Goal: Task Accomplishment & Management: Use online tool/utility

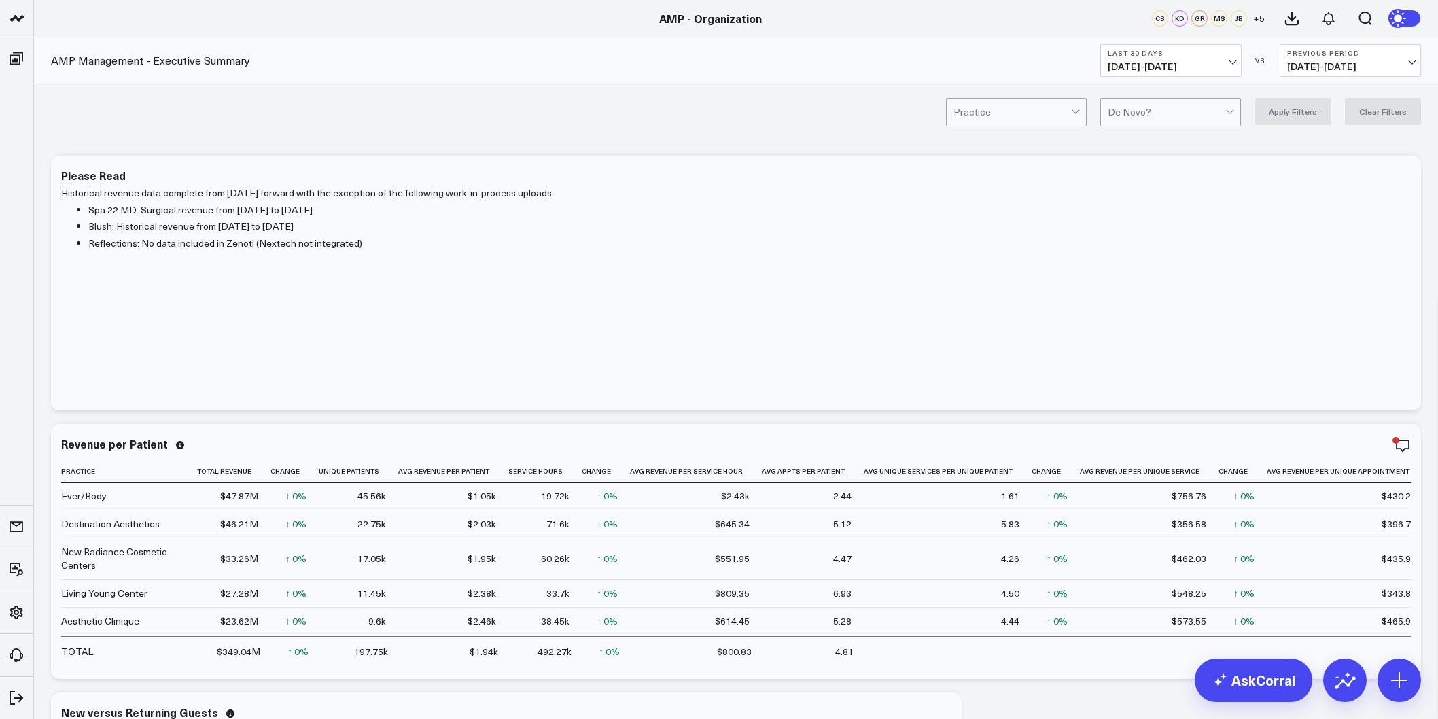
scroll to position [151, 0]
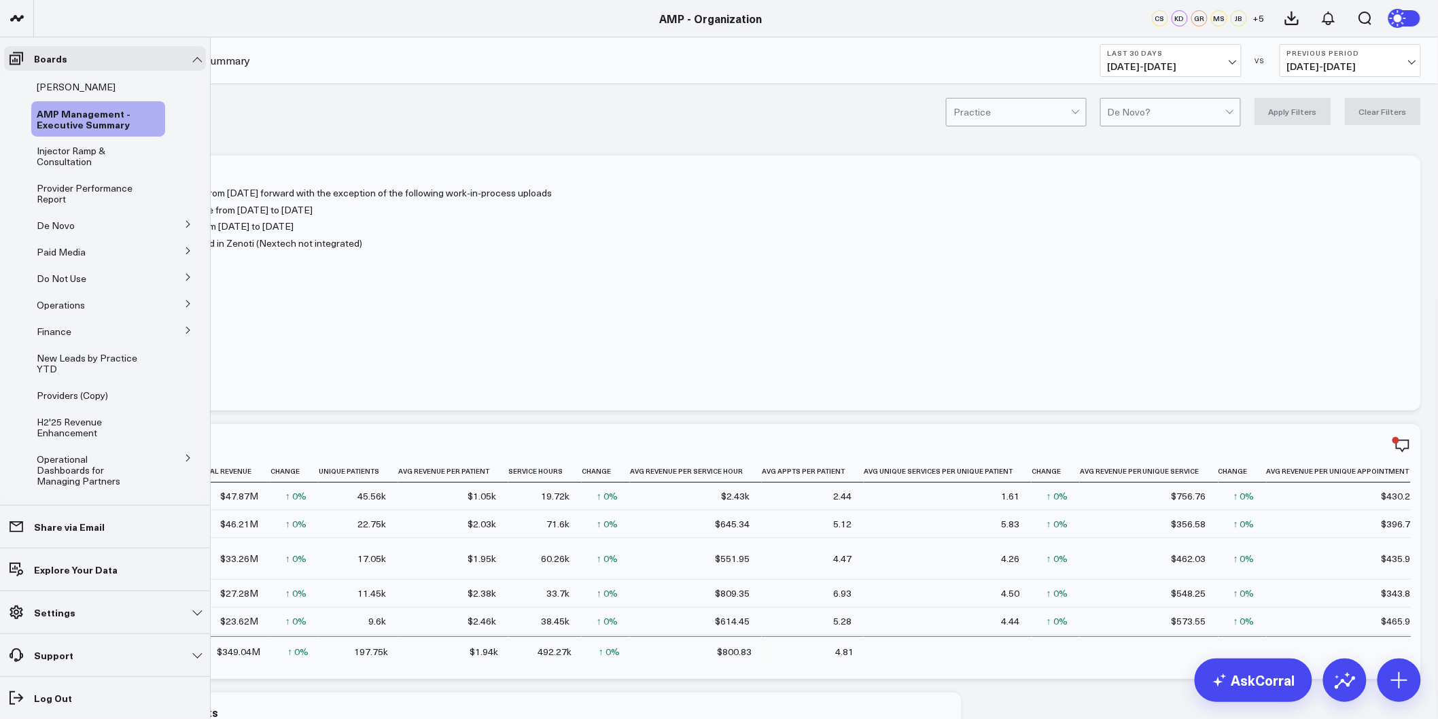
click at [184, 222] on icon at bounding box center [188, 224] width 8 height 8
click at [83, 285] on span "De Novo Charts" at bounding box center [79, 285] width 69 height 13
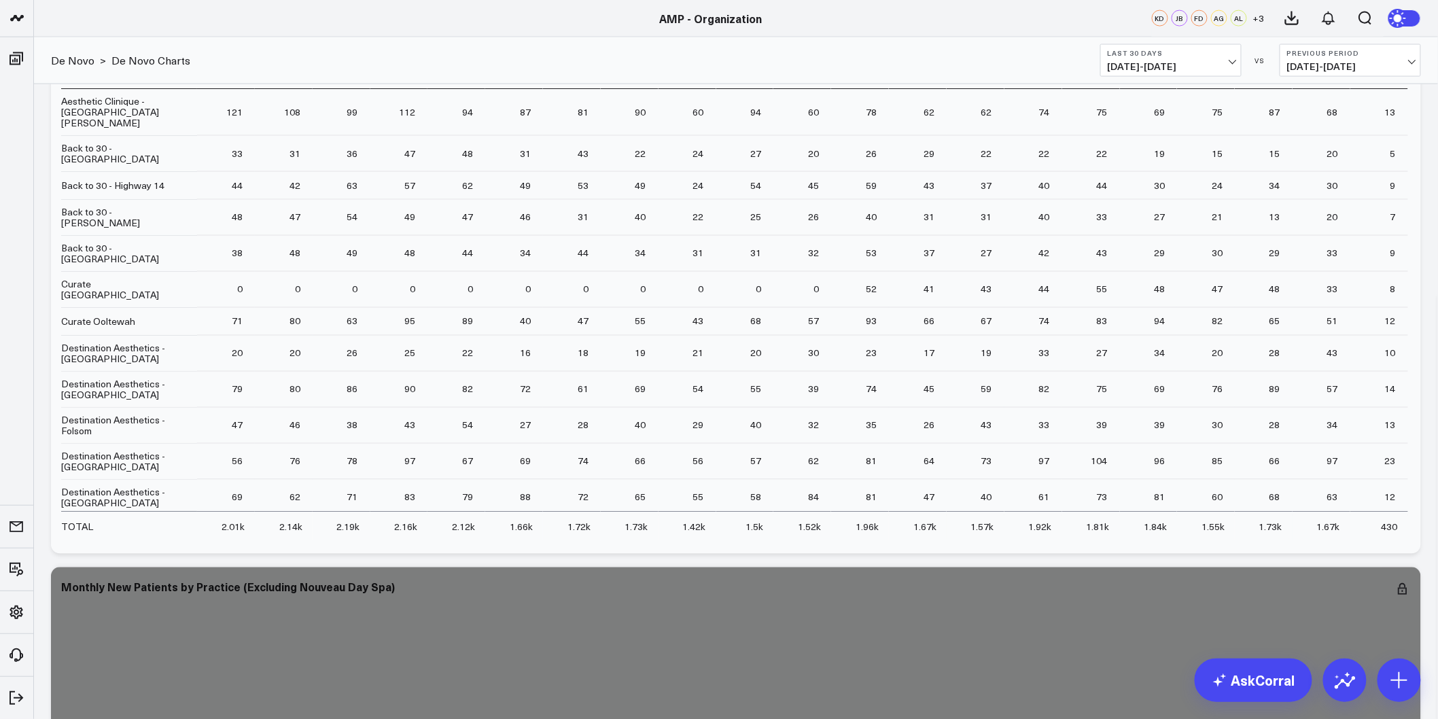
scroll to position [5284, 0]
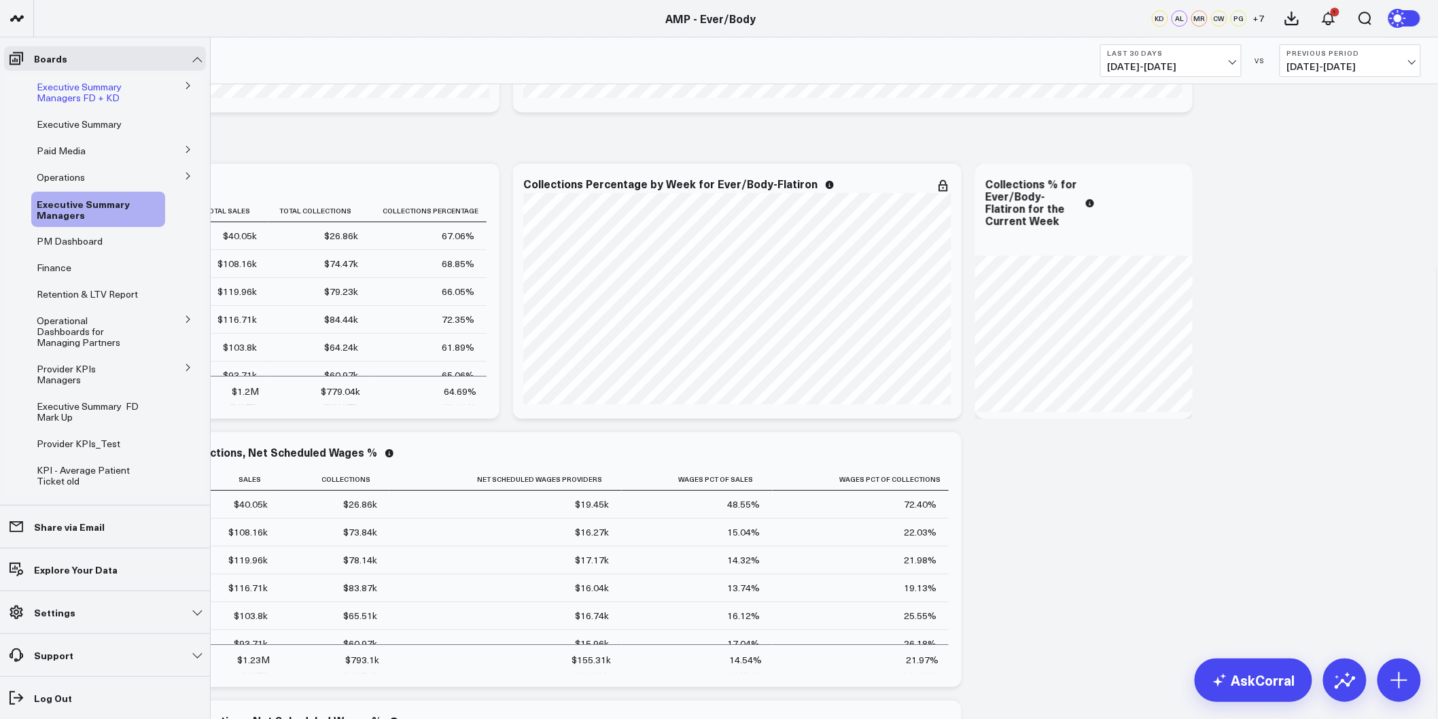
scroll to position [1736, 0]
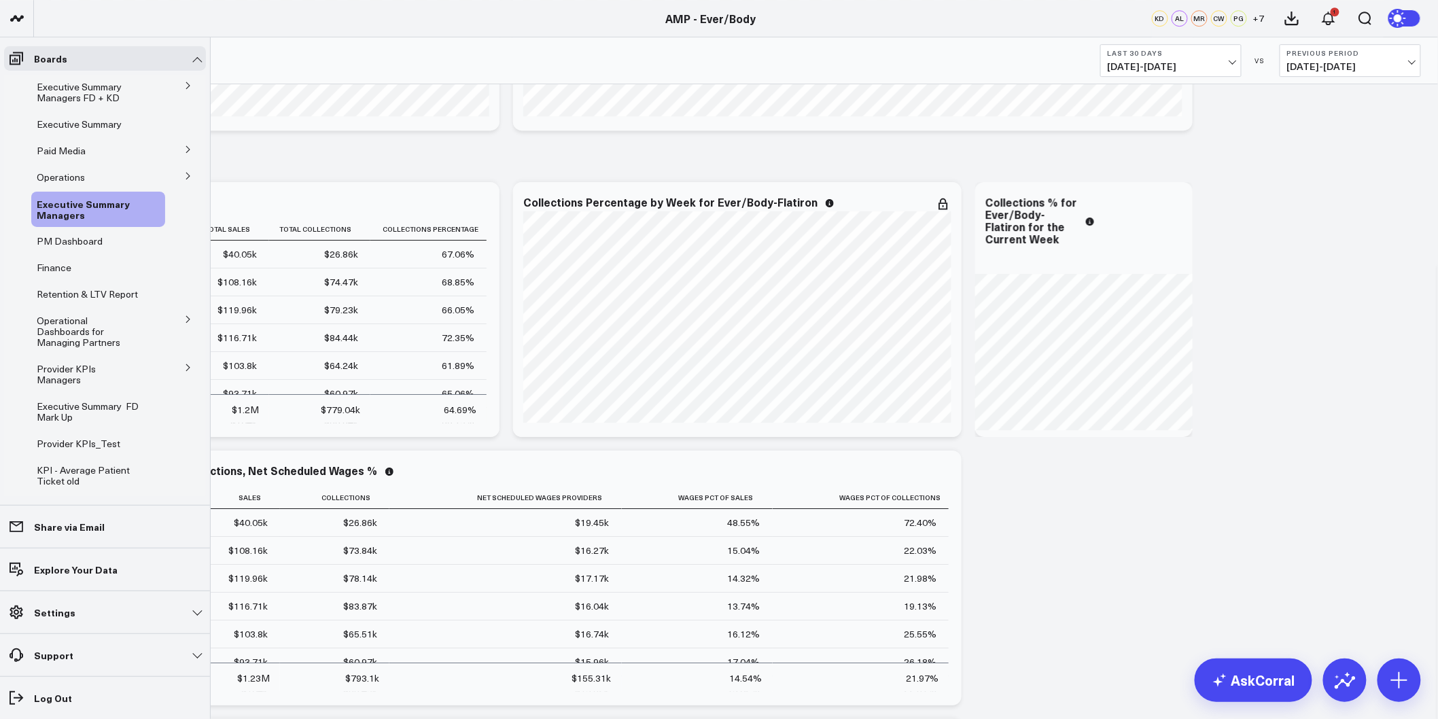
drag, startPoint x: 92, startPoint y: 92, endPoint x: 356, endPoint y: 168, distance: 275.2
click at [93, 92] on span "Executive Summary Managers FD + KD" at bounding box center [79, 92] width 85 height 24
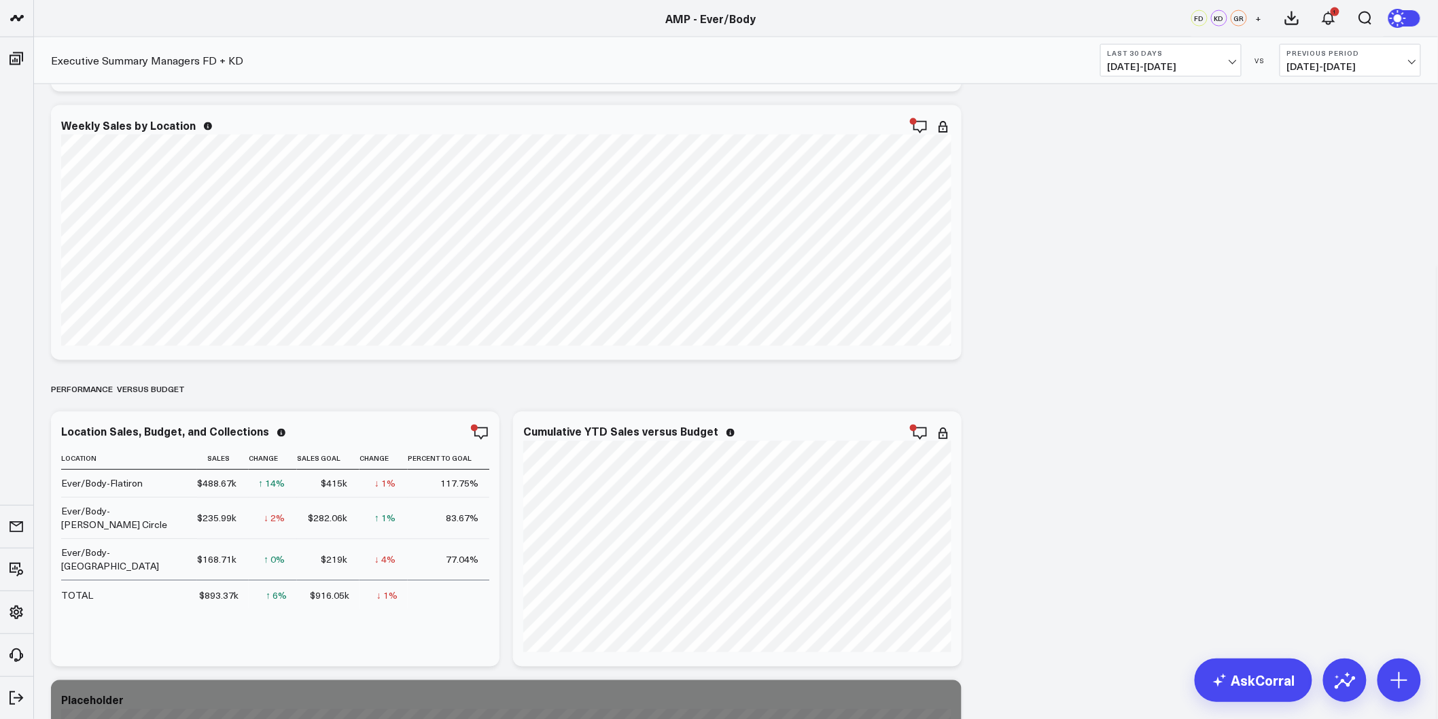
scroll to position [981, 0]
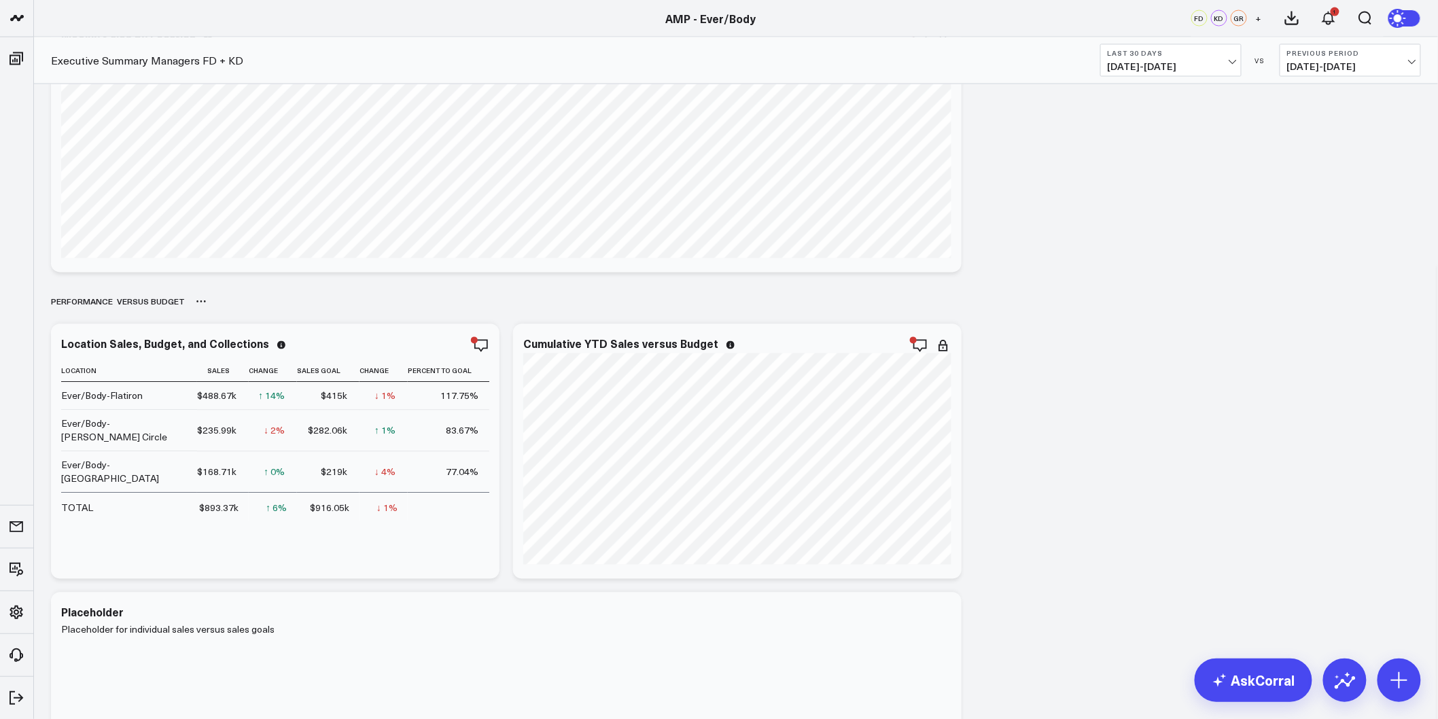
click at [1061, 317] on div "PERFORMANCE VERSUS BUDGET" at bounding box center [736, 301] width 1370 height 31
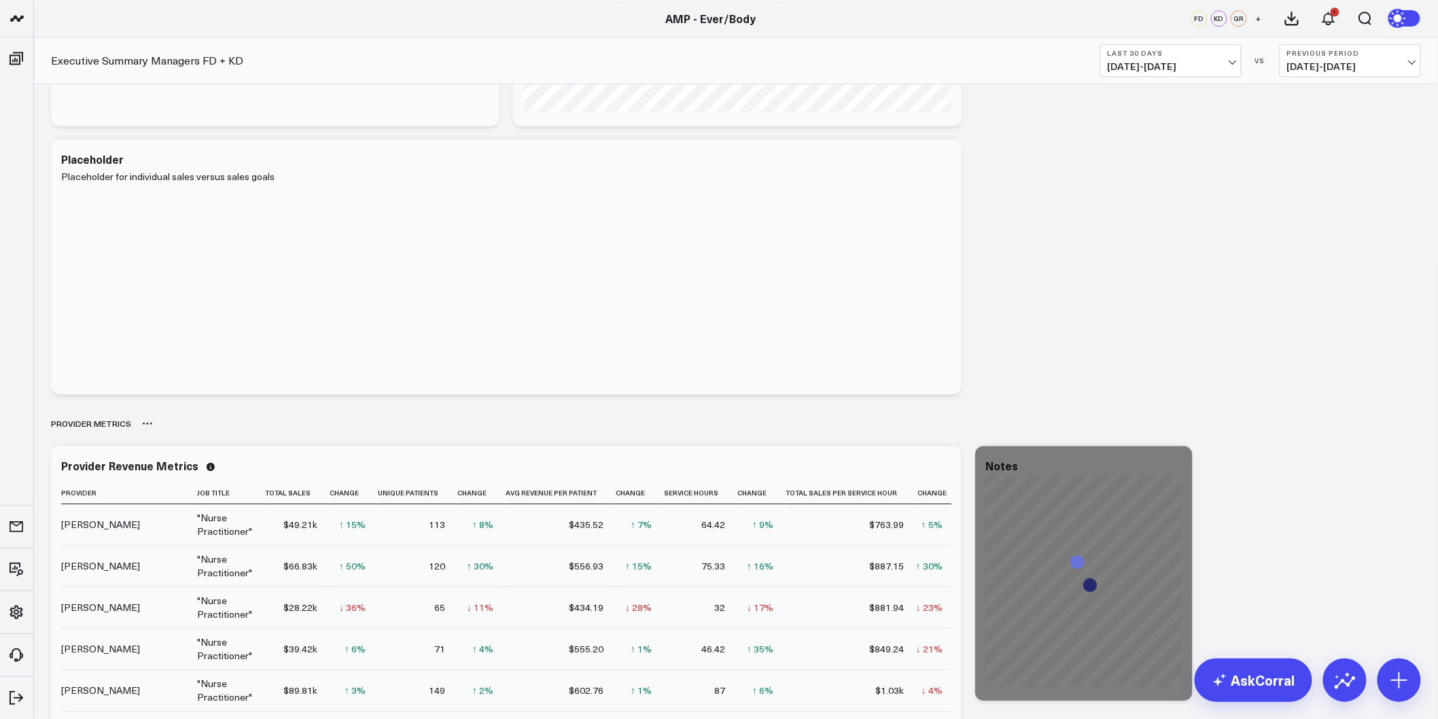
scroll to position [1510, 0]
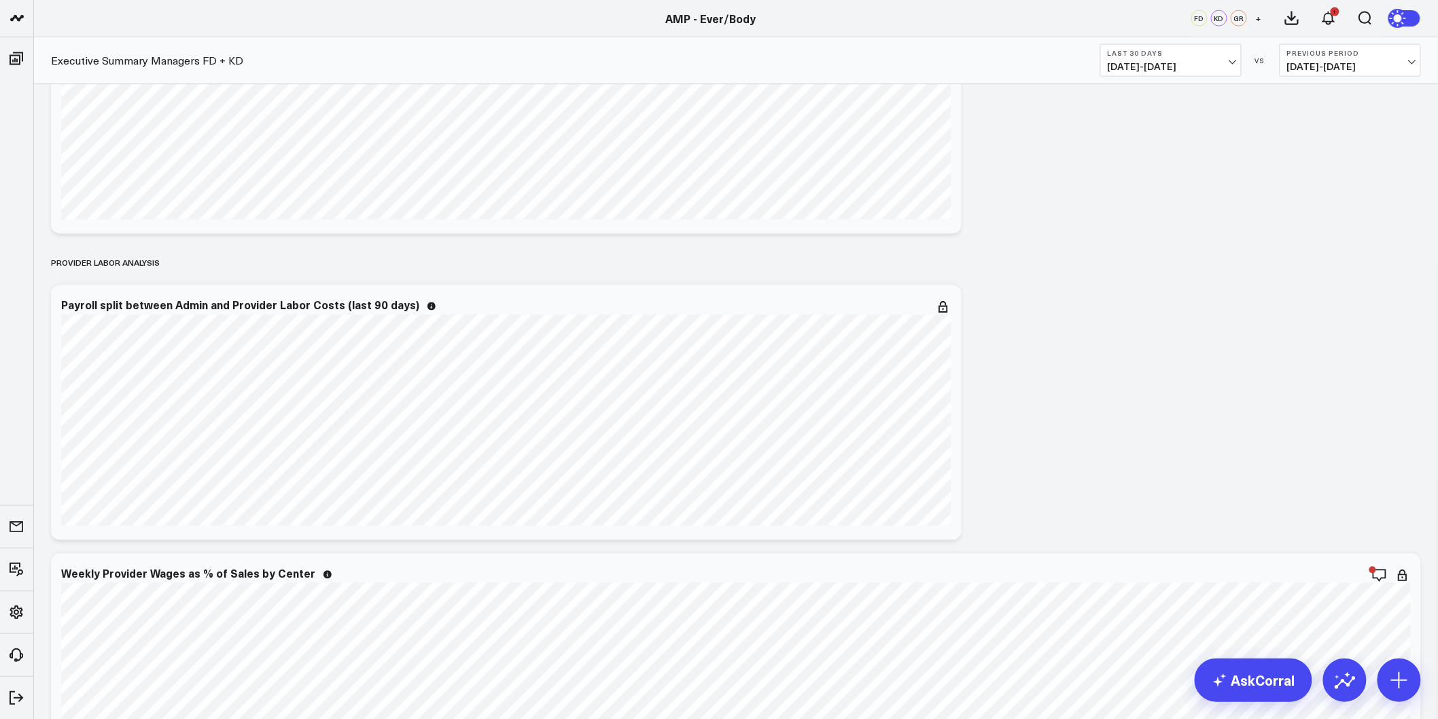
scroll to position [3019, 0]
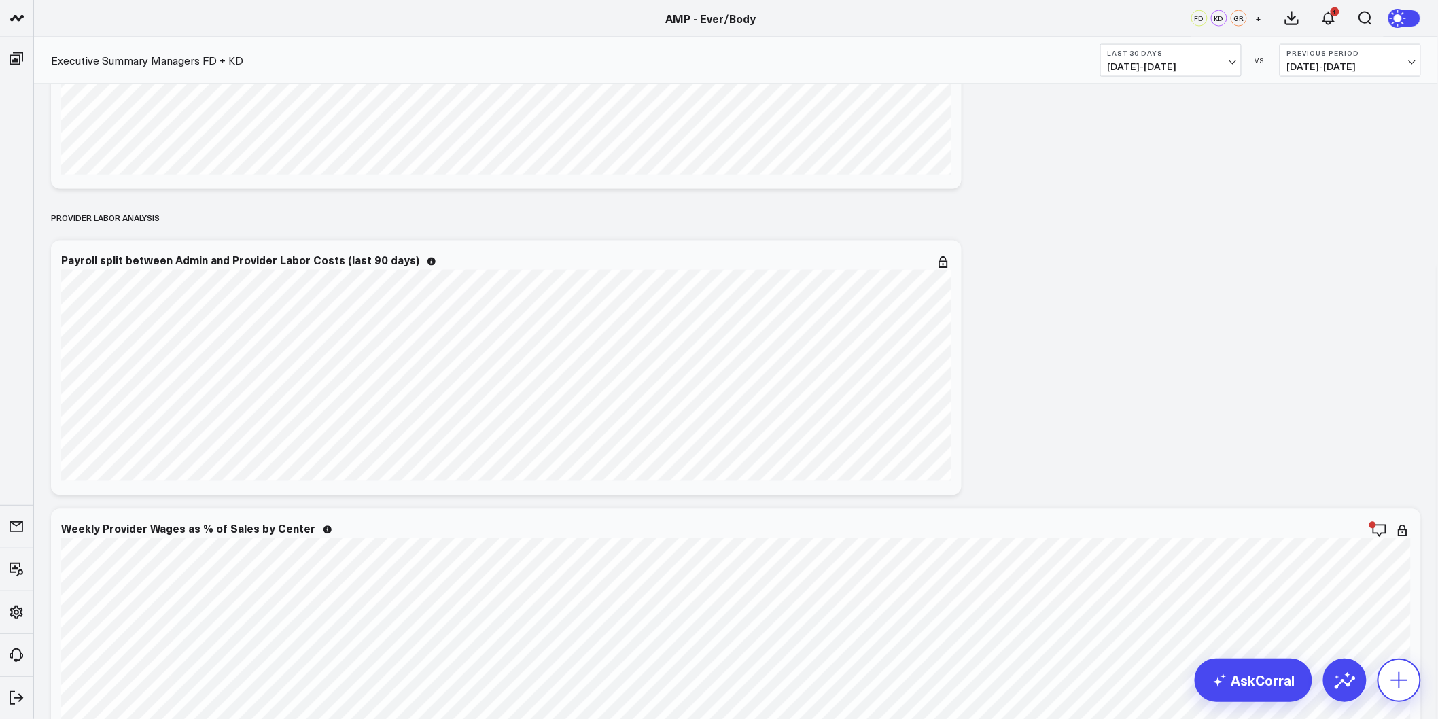
click at [1415, 679] on button at bounding box center [1398, 679] width 43 height 43
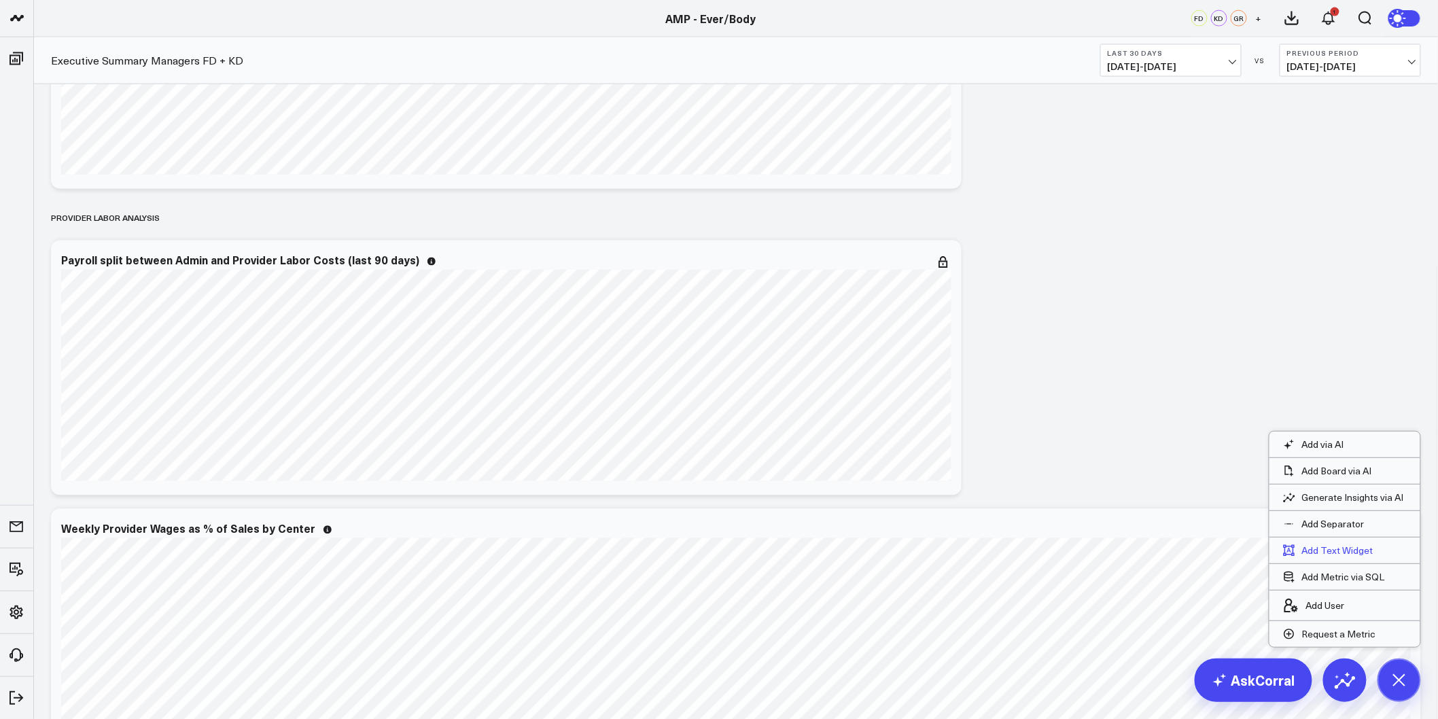
click at [1338, 552] on button "Add Text Widget" at bounding box center [1328, 550] width 118 height 26
click at [785, 391] on input "Widget Title *" at bounding box center [1078, 404] width 705 height 27
type input "Notes"
click at [853, 448] on div "Select..." at bounding box center [895, 461] width 323 height 27
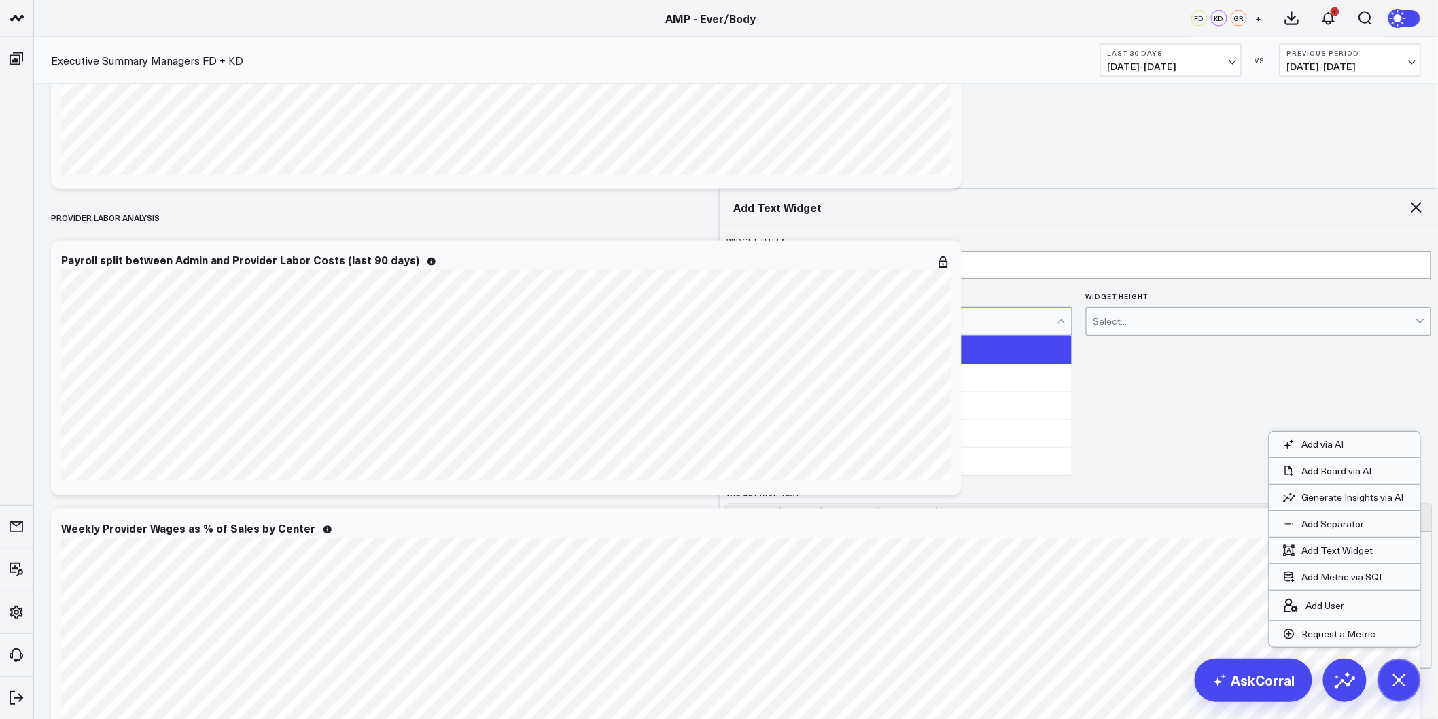
click at [787, 336] on div "1" at bounding box center [899, 350] width 344 height 28
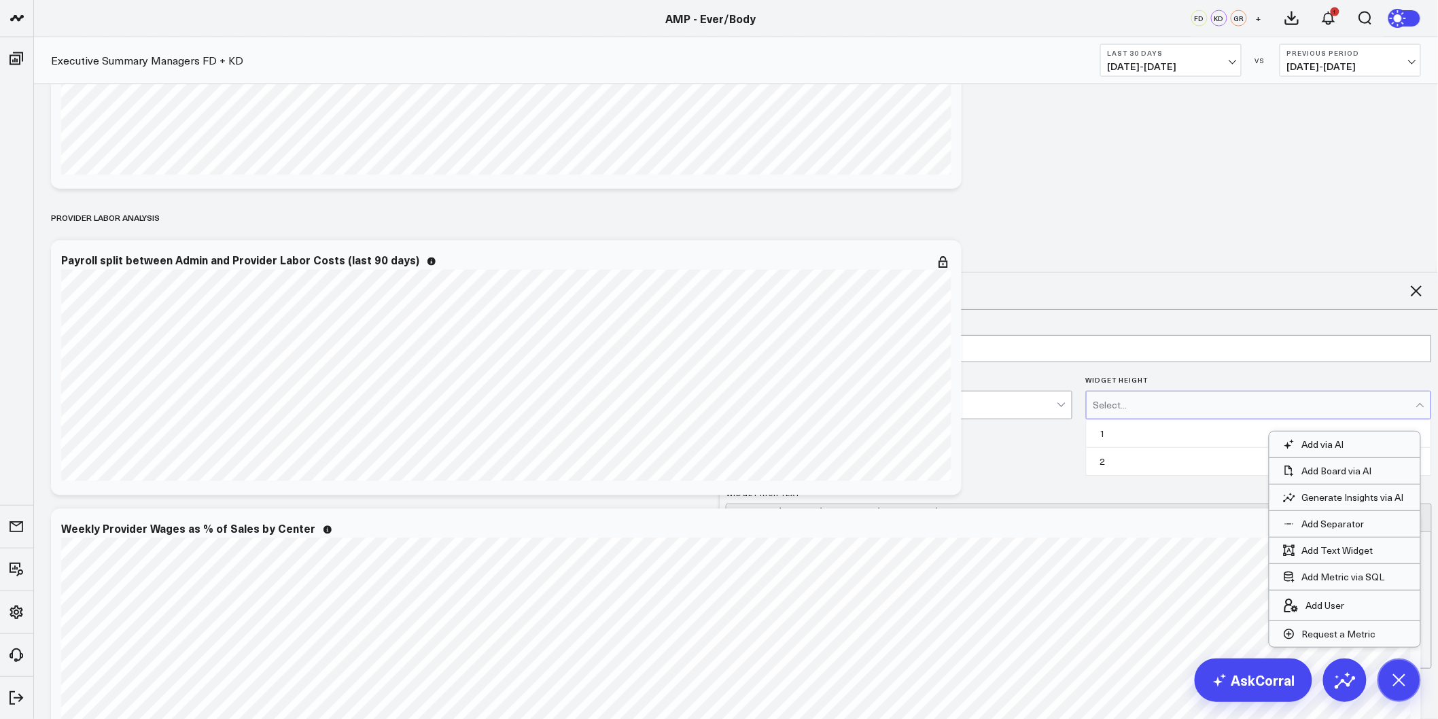
click at [1194, 400] on div "Select..." at bounding box center [1254, 405] width 323 height 11
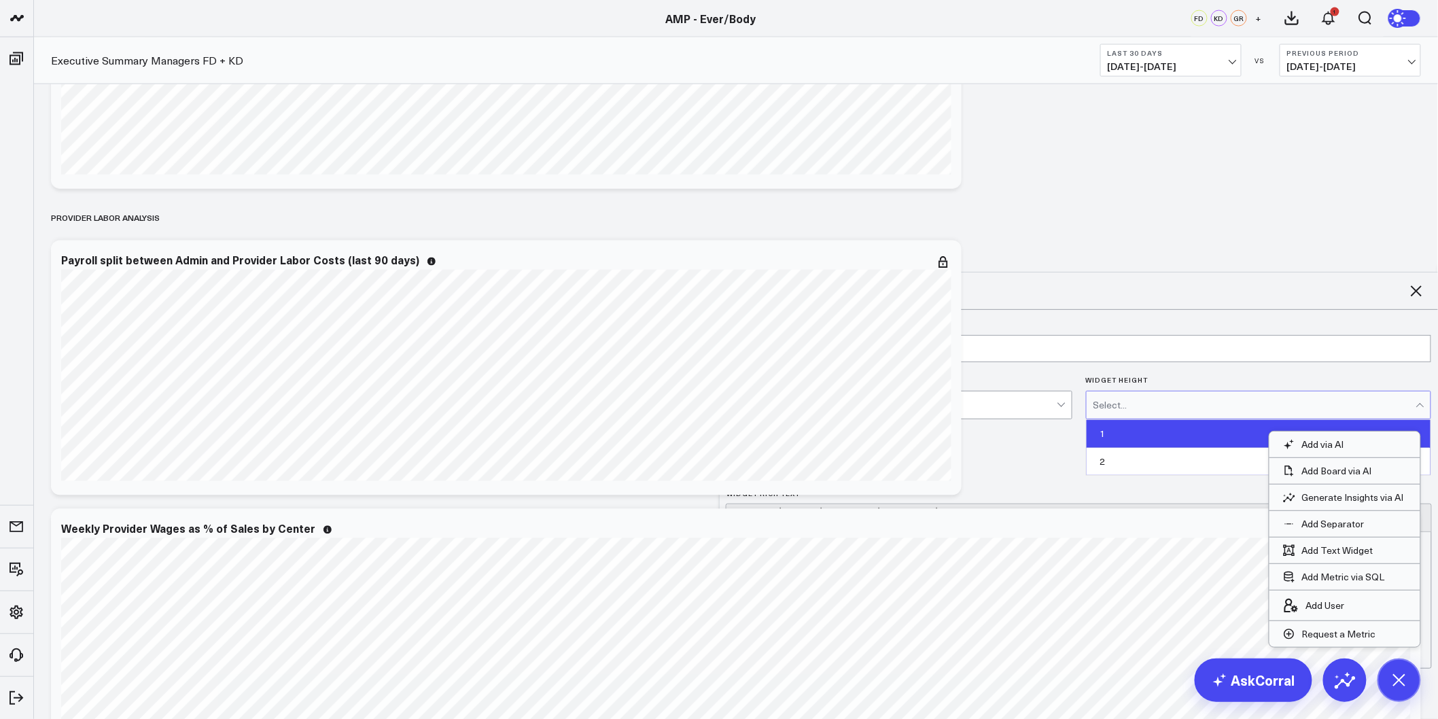
click at [1132, 420] on div "1" at bounding box center [1258, 434] width 344 height 28
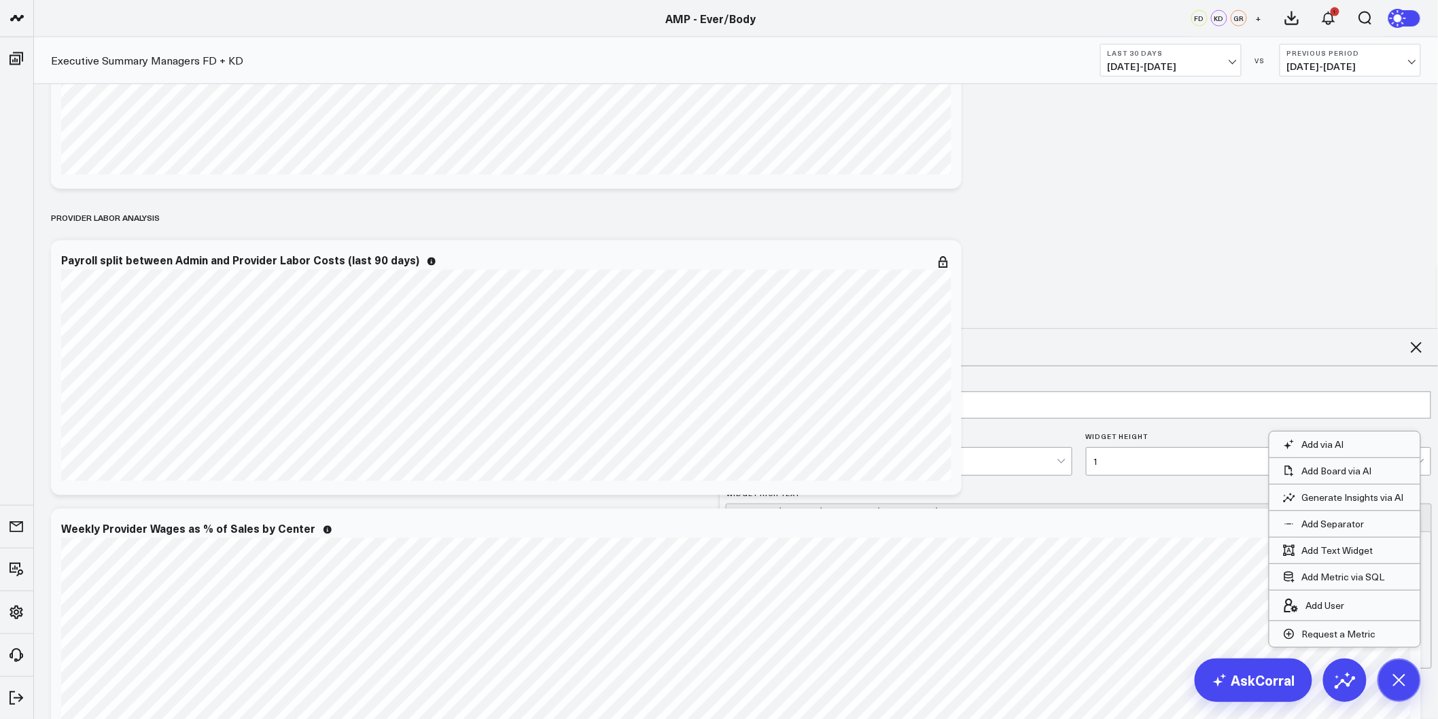
click at [811, 532] on div "Widget Rich Text" at bounding box center [1078, 600] width 705 height 136
click at [788, 681] on button "Save Changes" at bounding box center [772, 694] width 92 height 27
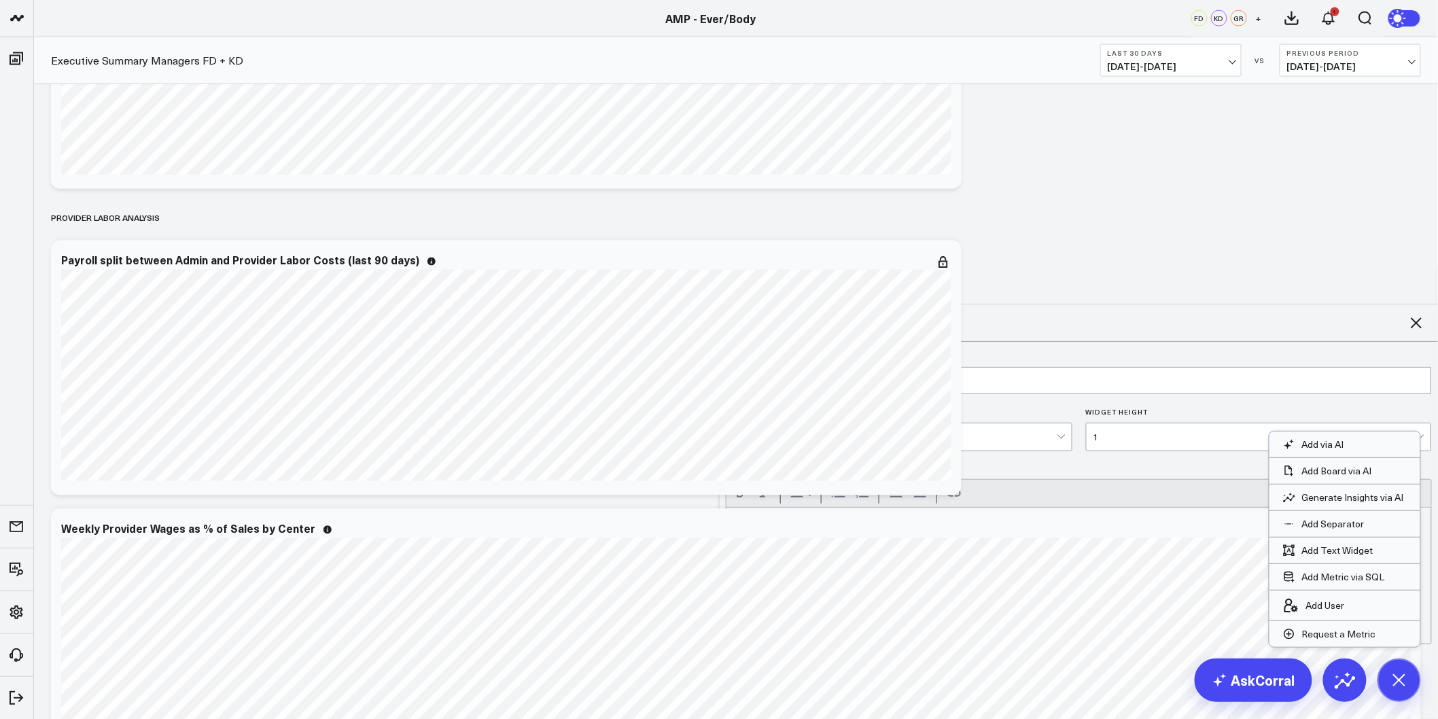
click at [1144, 478] on div "Modify via AI Copy link to widget Ask support Remove Create linked copy Executi…" at bounding box center [735, 463] width 1383 height 6669
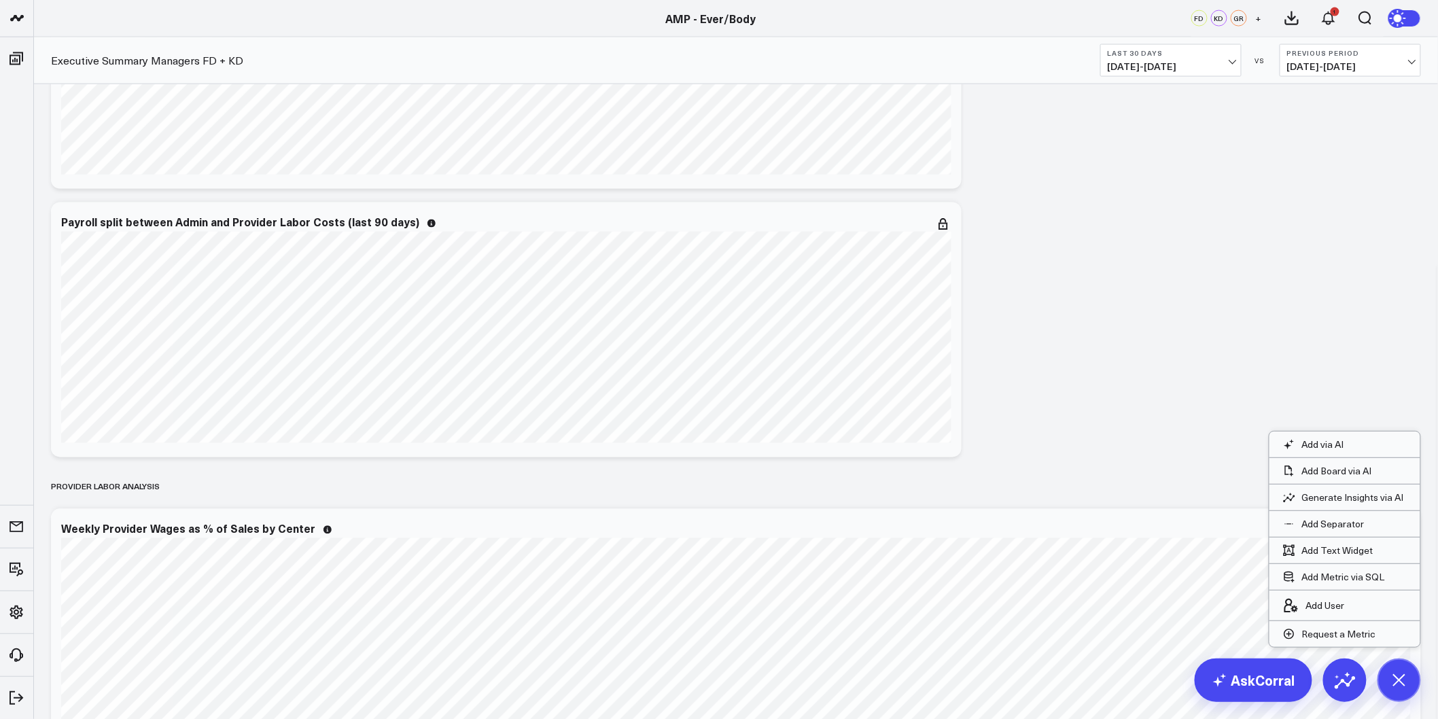
click at [1160, 333] on div "Modify via AI Copy link to widget Ask support Remove Create linked copy Executi…" at bounding box center [735, 463] width 1383 height 6669
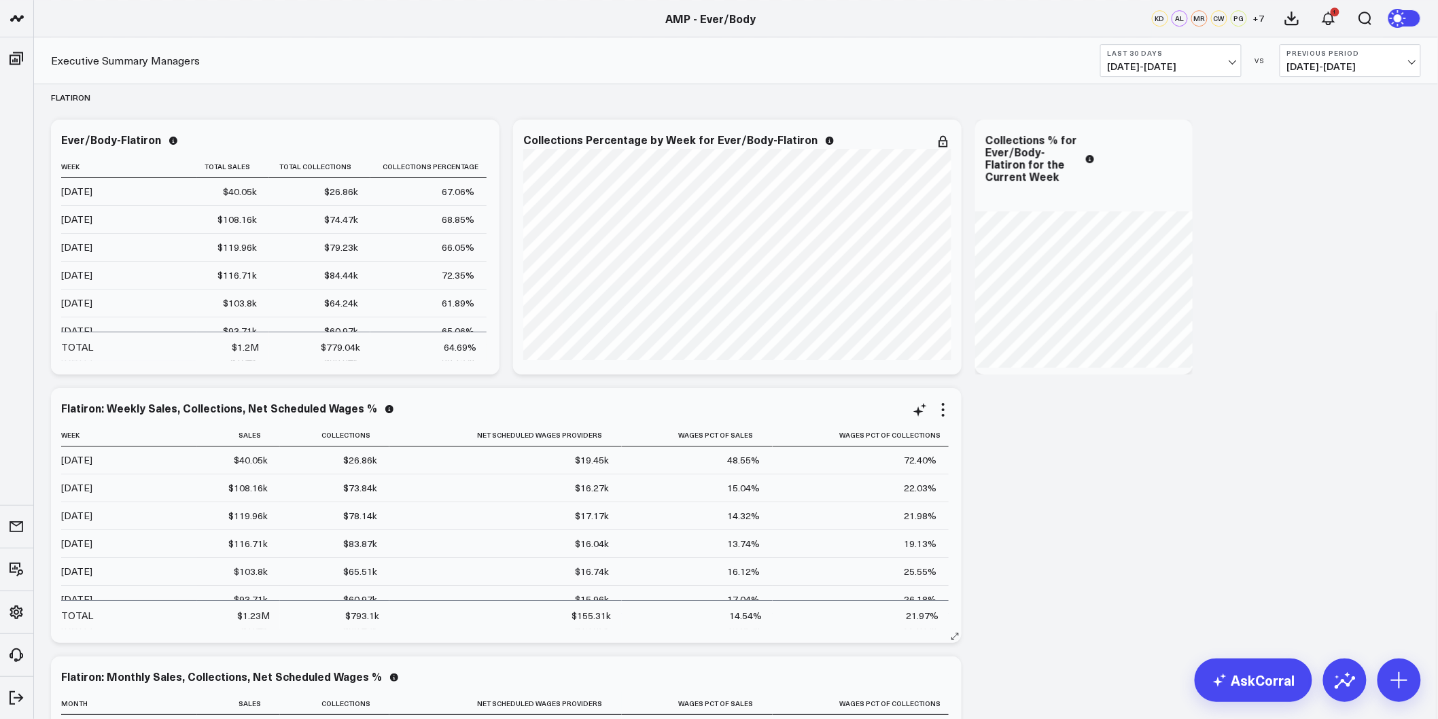
scroll to position [1874, 0]
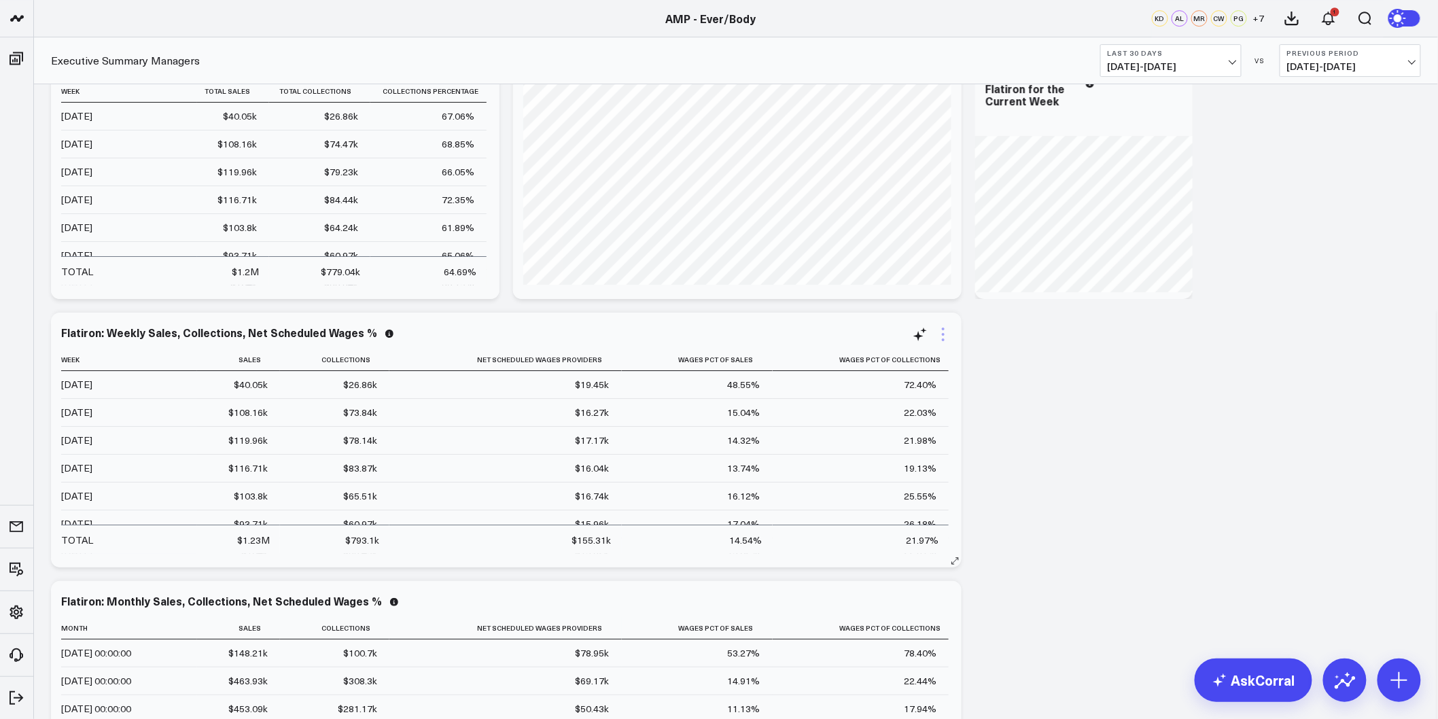
click at [945, 330] on icon at bounding box center [943, 334] width 16 height 16
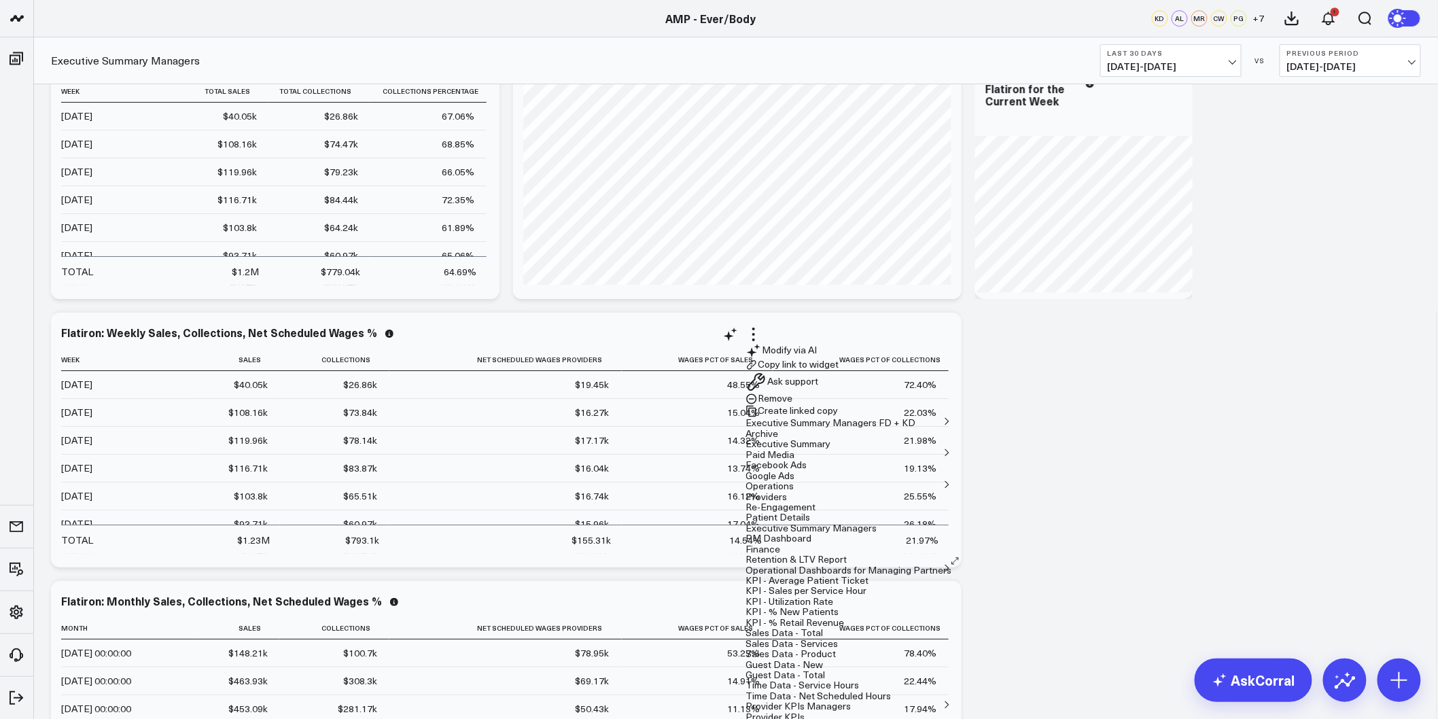
click at [838, 371] on button "Copy link to widget" at bounding box center [791, 365] width 93 height 12
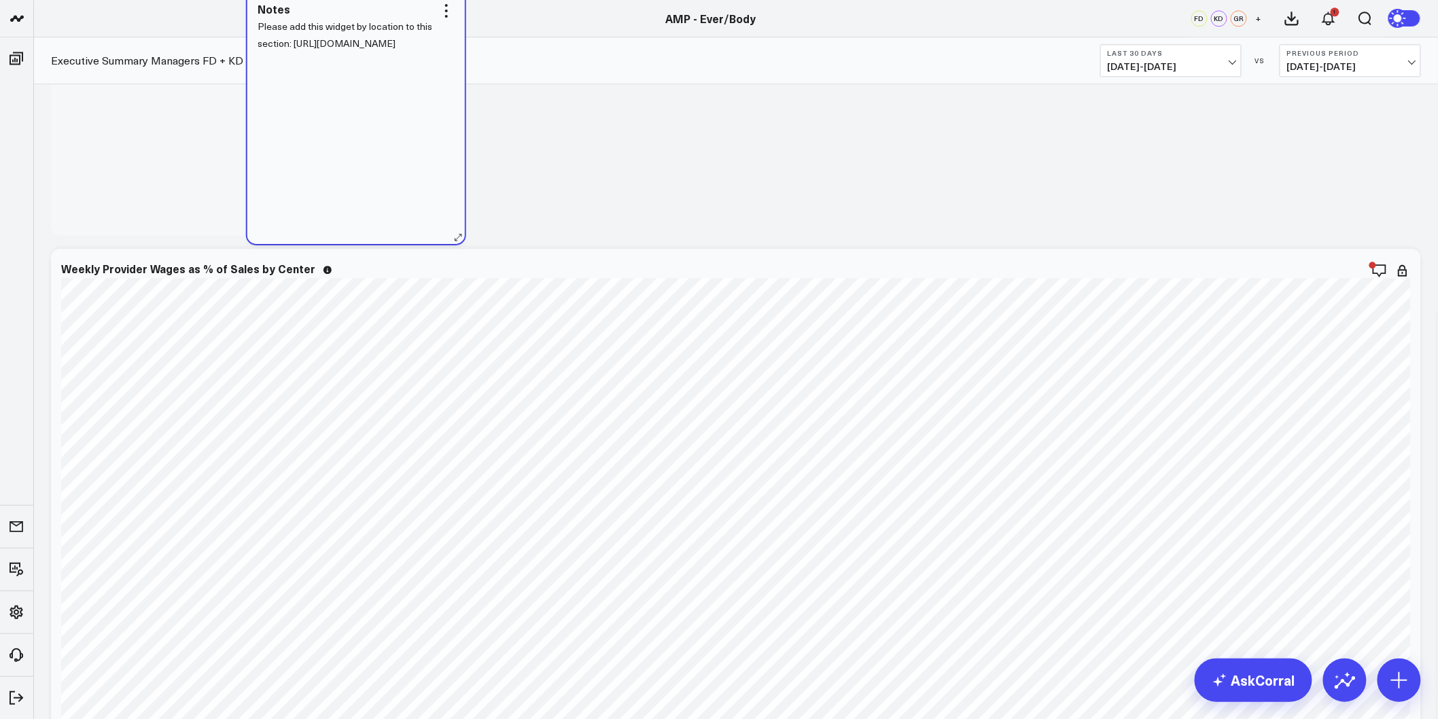
scroll to position [3321, 0]
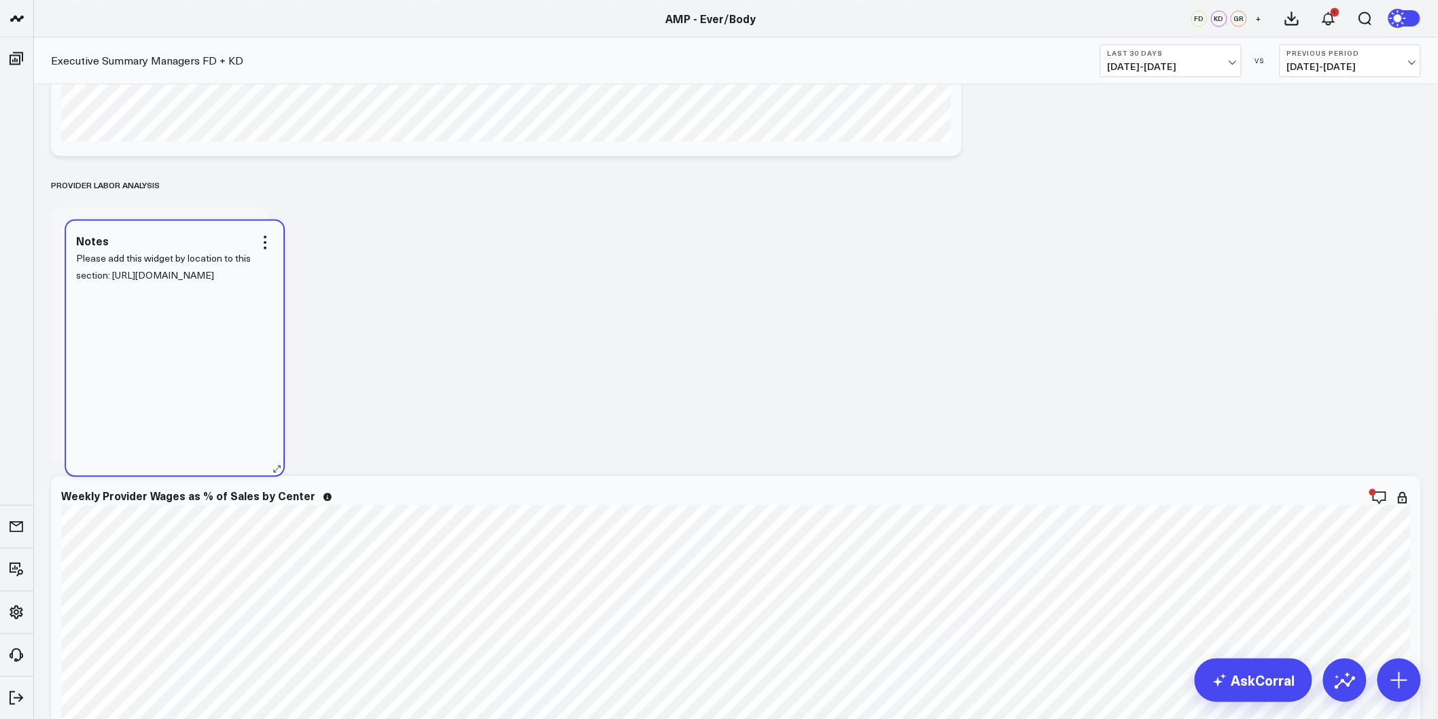
drag, startPoint x: 274, startPoint y: 336, endPoint x: 238, endPoint y: 358, distance: 42.1
click at [238, 358] on div "Please add this widget by location to this section: [URL][DOMAIN_NAME]" at bounding box center [174, 355] width 197 height 212
click at [166, 311] on div "Please add this widget by location to this section: [URL][DOMAIN_NAME]" at bounding box center [159, 342] width 197 height 212
click at [0, 0] on icon at bounding box center [0, 0] width 0 height 0
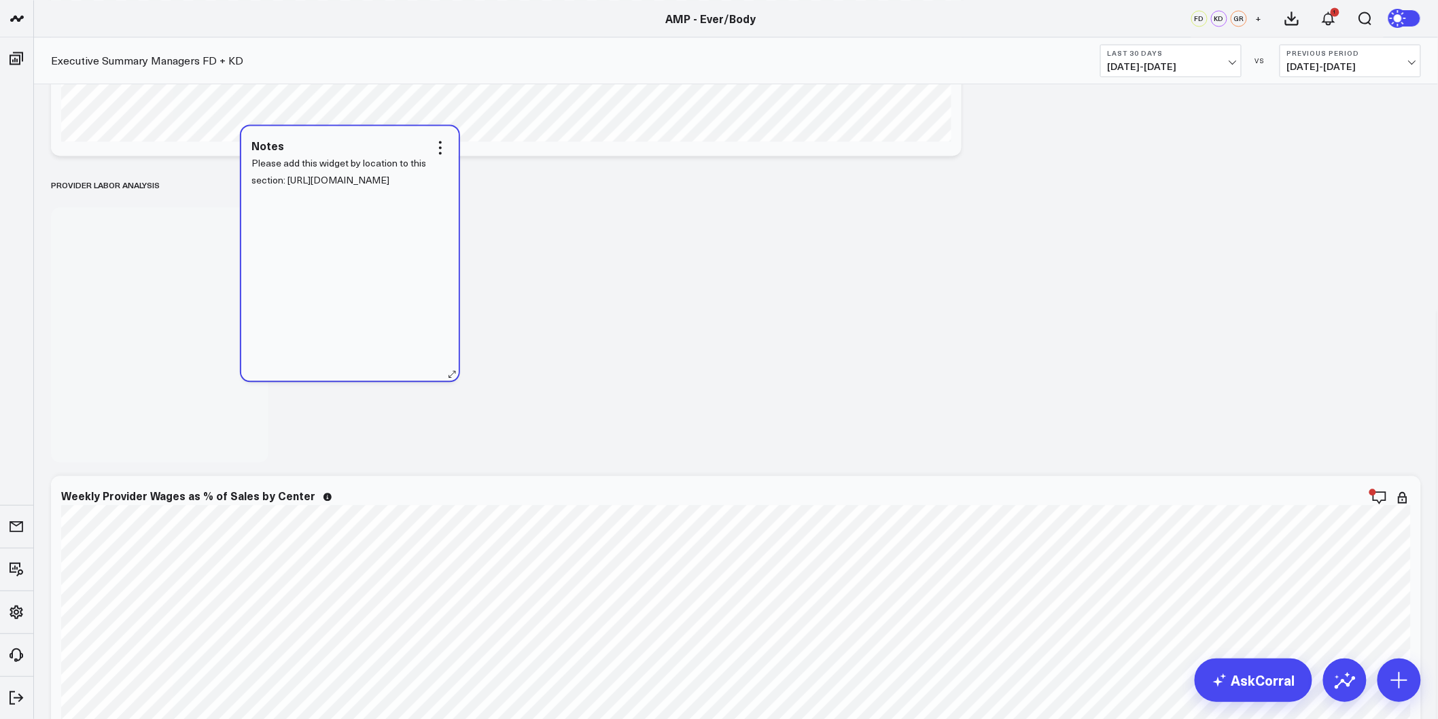
click at [362, 229] on div "Please add this widget by location to this section: [URL][DOMAIN_NAME]" at bounding box center [349, 261] width 197 height 212
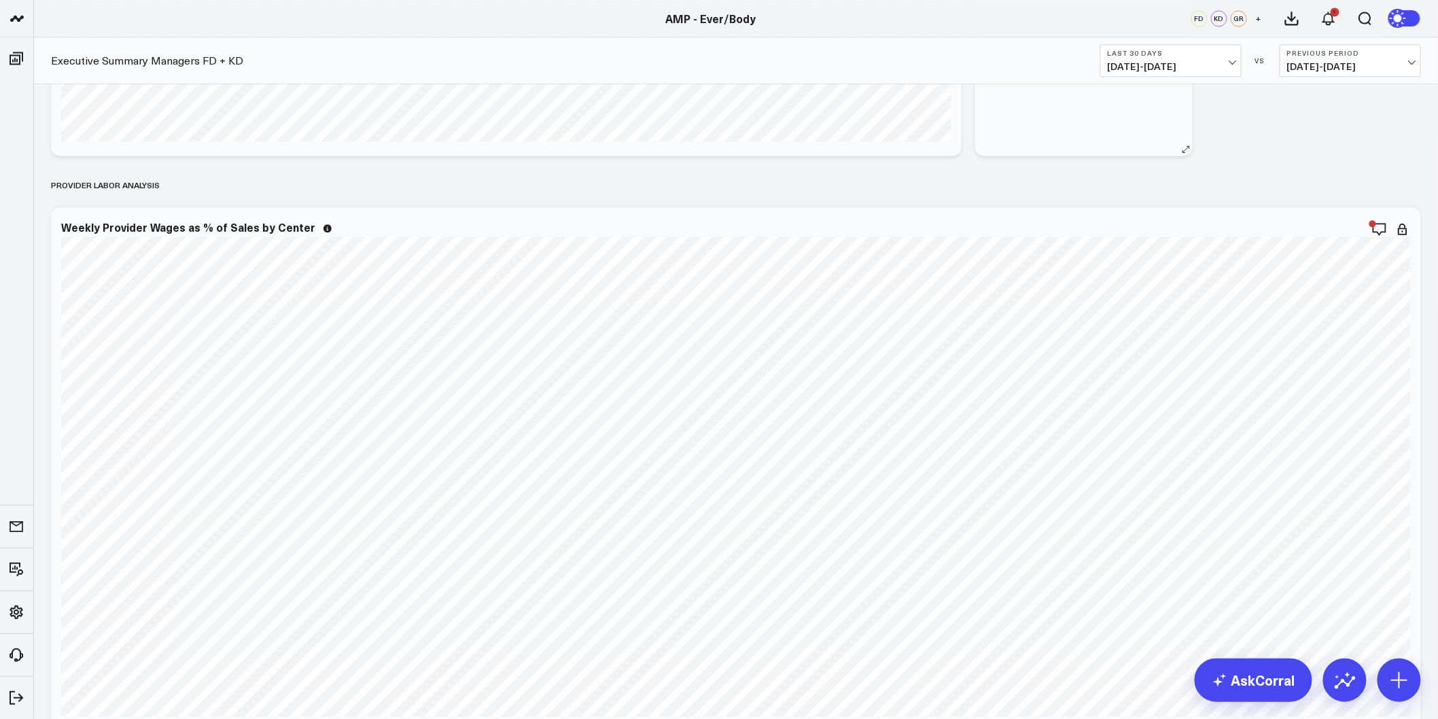
scroll to position [3019, 0]
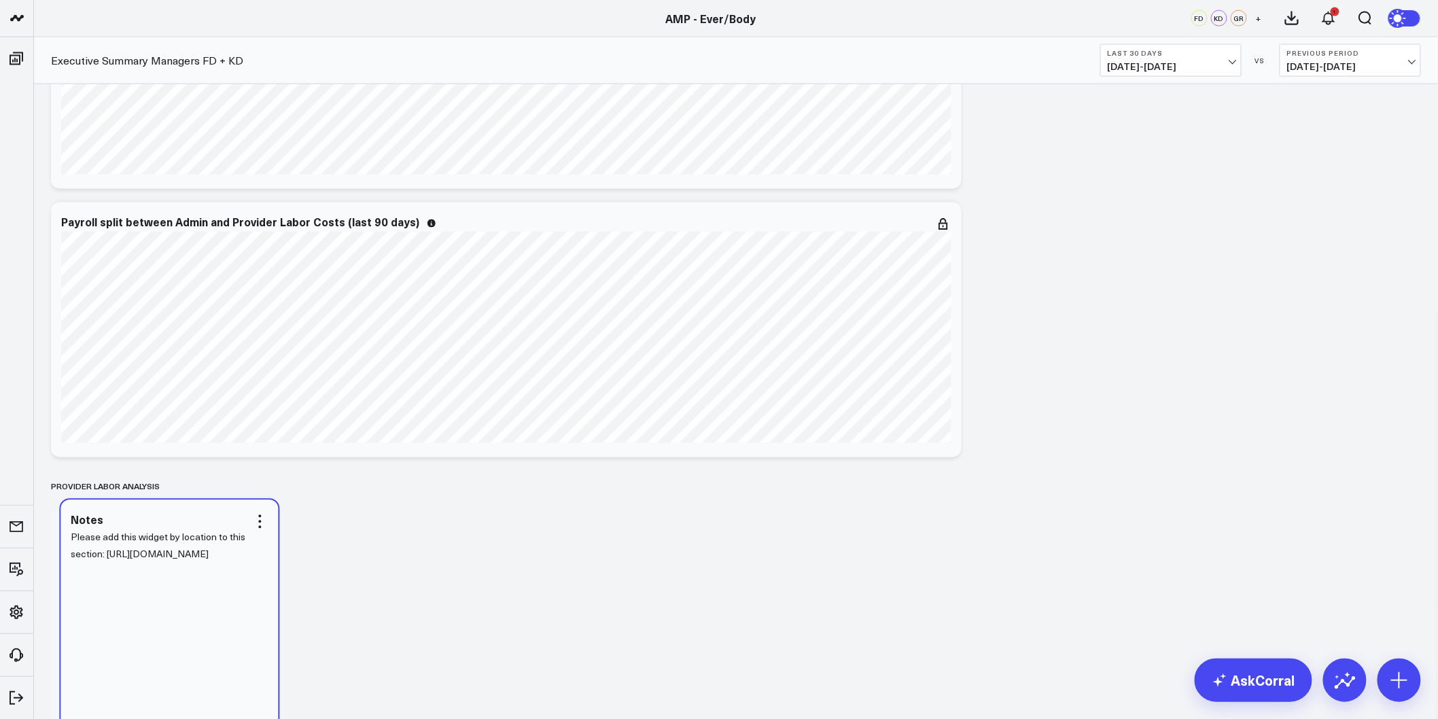
drag, startPoint x: 1138, startPoint y: 221, endPoint x: 224, endPoint y: 518, distance: 961.1
click at [224, 518] on div "Notes" at bounding box center [169, 520] width 197 height 12
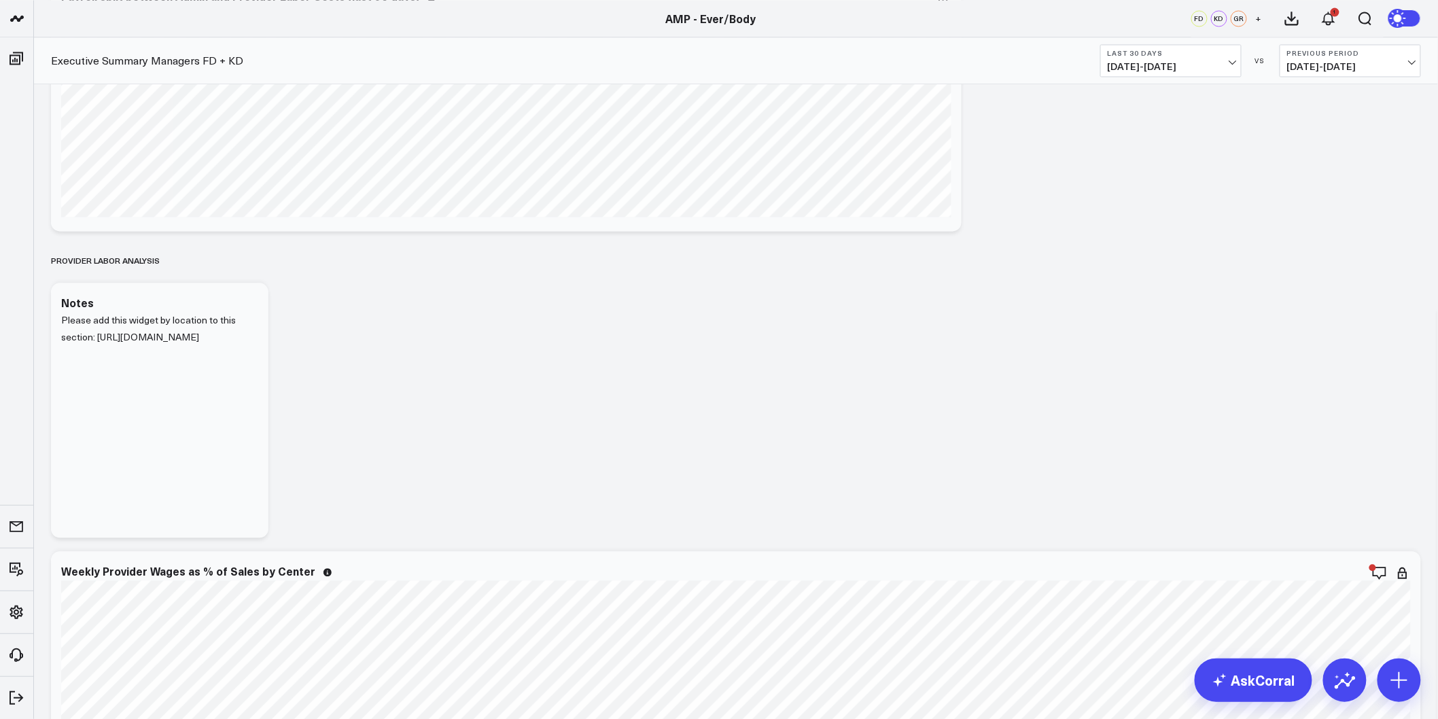
scroll to position [3321, 0]
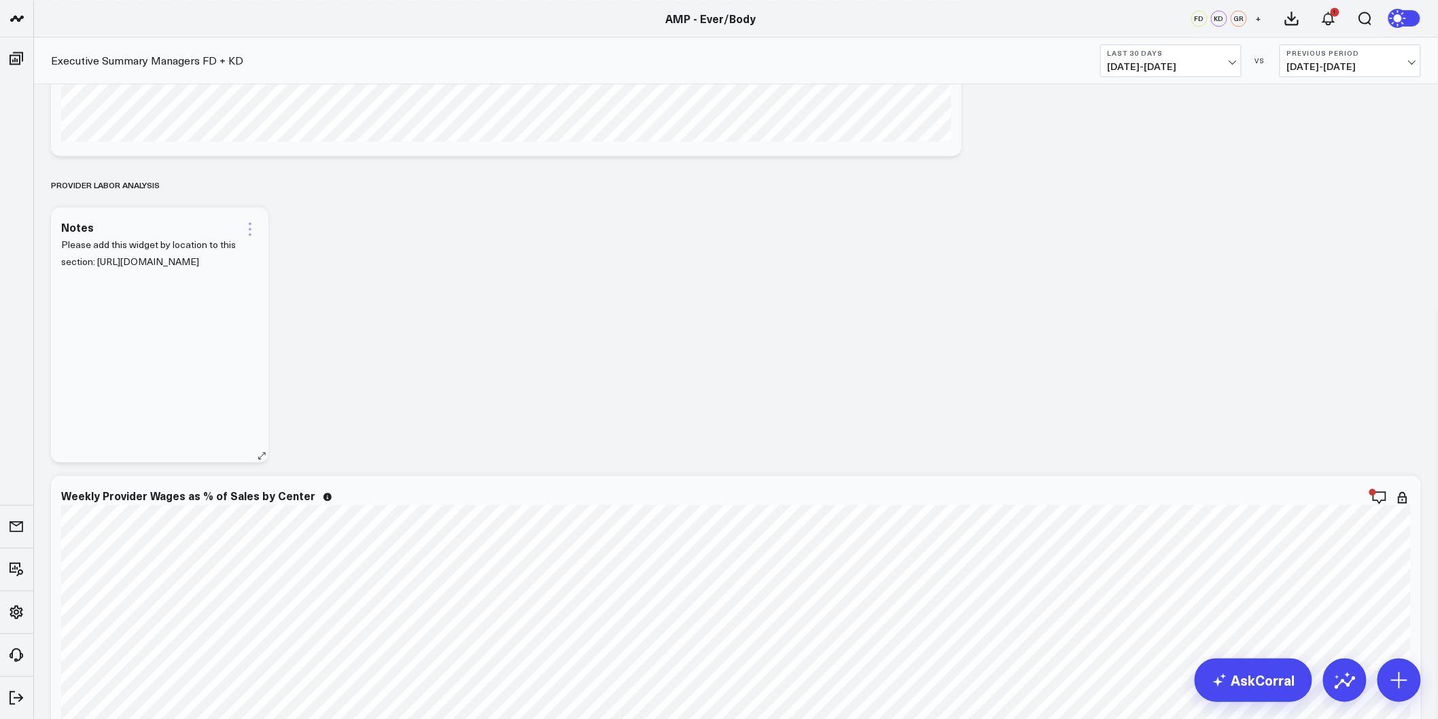
click at [251, 228] on icon at bounding box center [250, 229] width 16 height 16
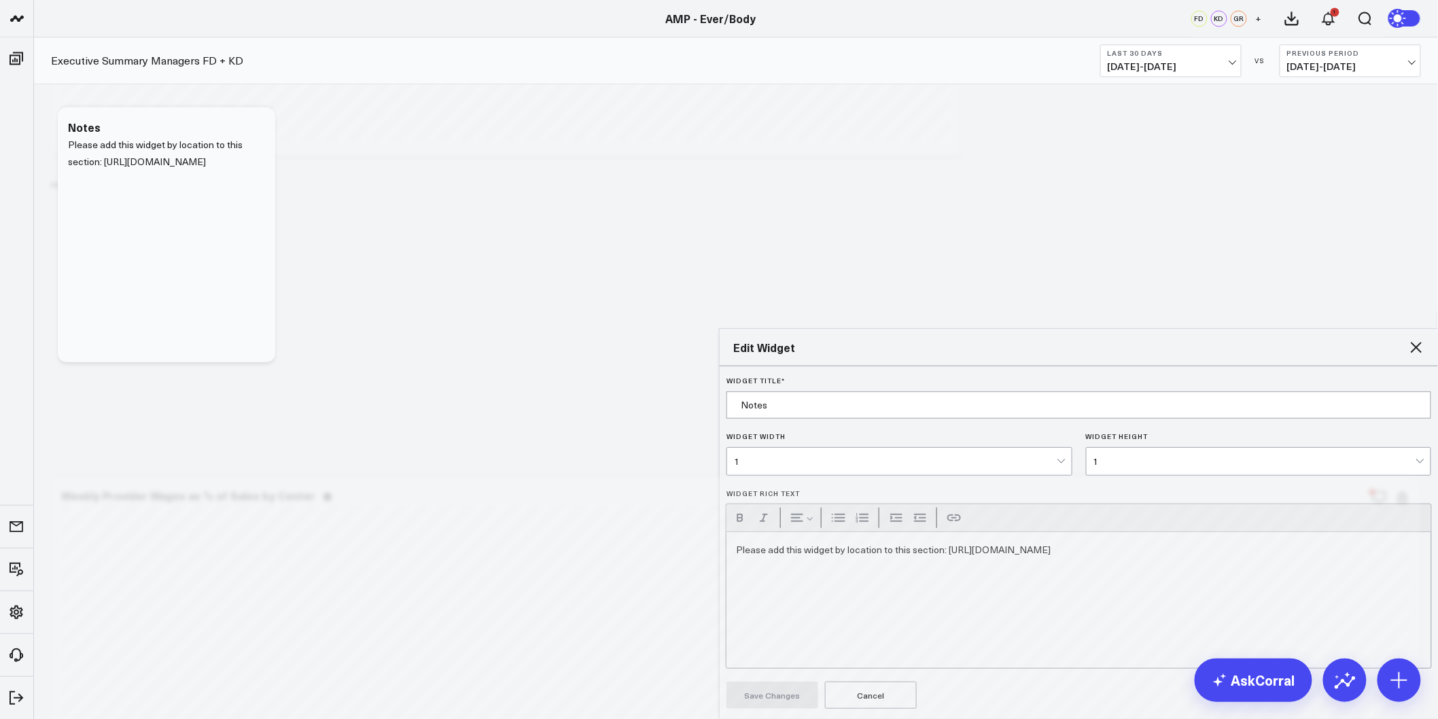
click at [913, 532] on div "Please add this widget by location to this section: [URL][DOMAIN_NAME]" at bounding box center [1078, 600] width 705 height 136
click at [1421, 542] on p "Please add this widget by location to this section: [URL][DOMAIN_NAME]" at bounding box center [1079, 550] width 686 height 17
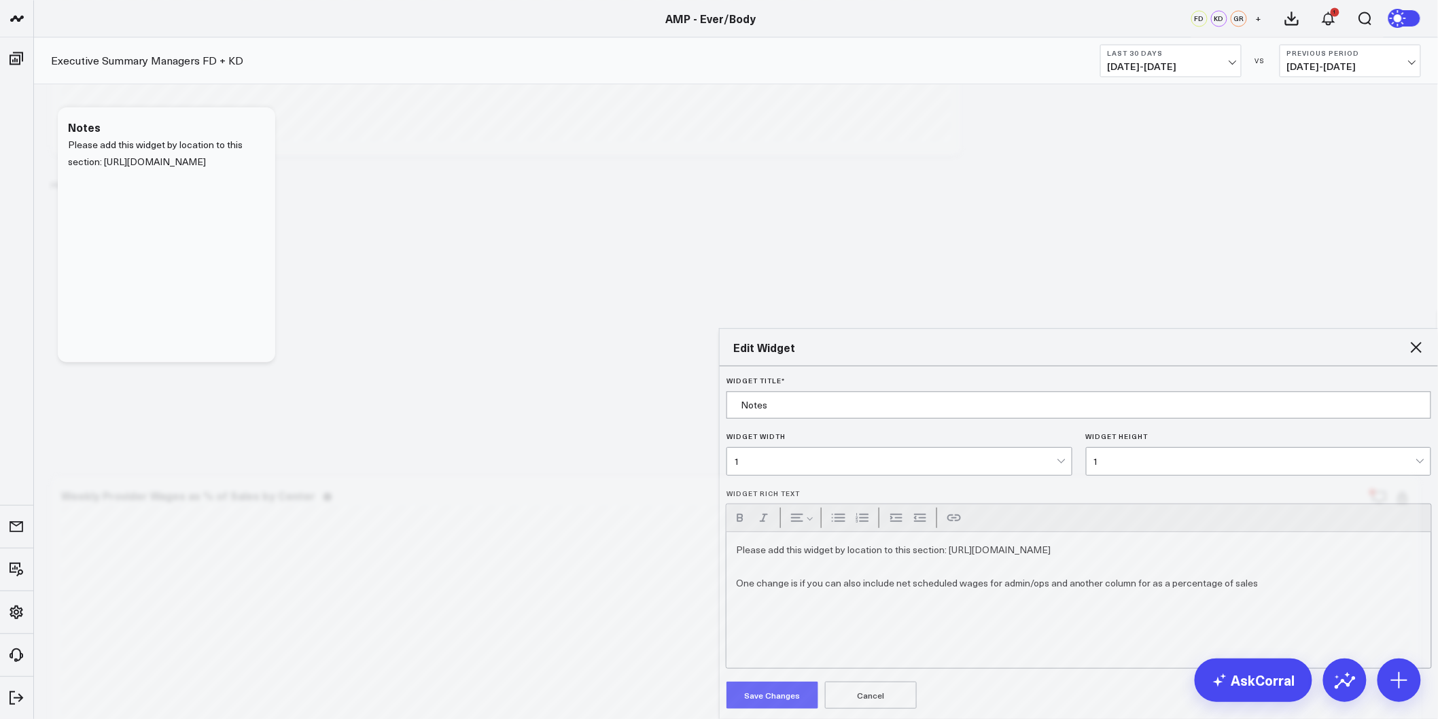
click at [756, 681] on button "Save Changes" at bounding box center [772, 694] width 92 height 27
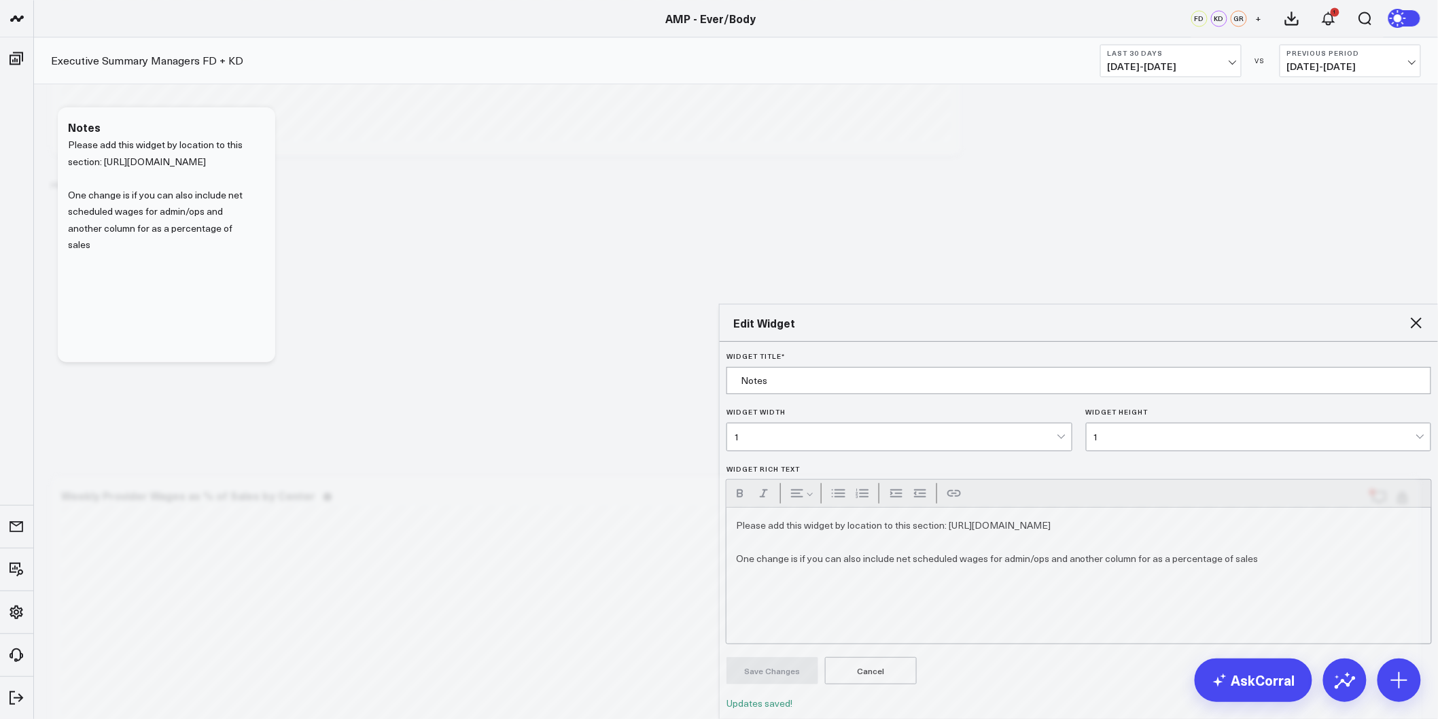
click at [1412, 317] on icon at bounding box center [1416, 322] width 11 height 11
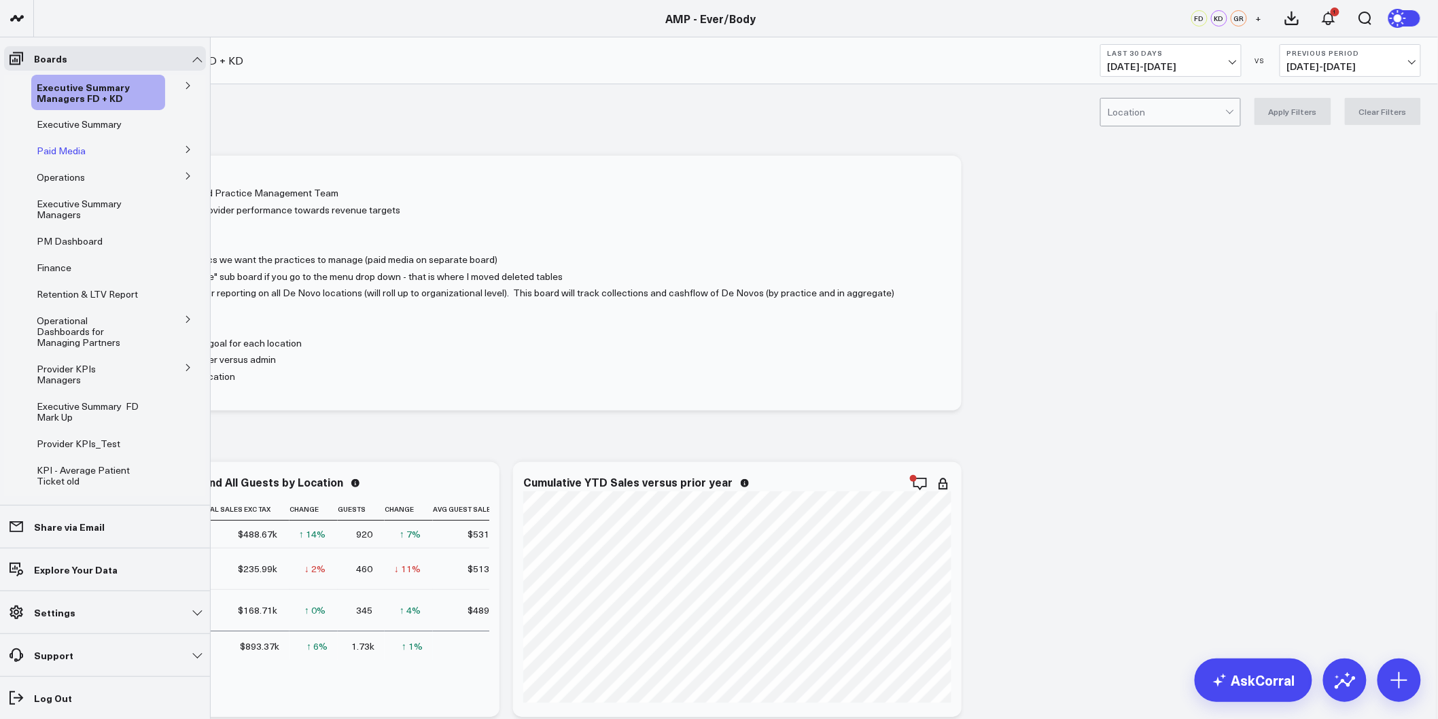
drag, startPoint x: 68, startPoint y: 236, endPoint x: 55, endPoint y: 146, distance: 90.6
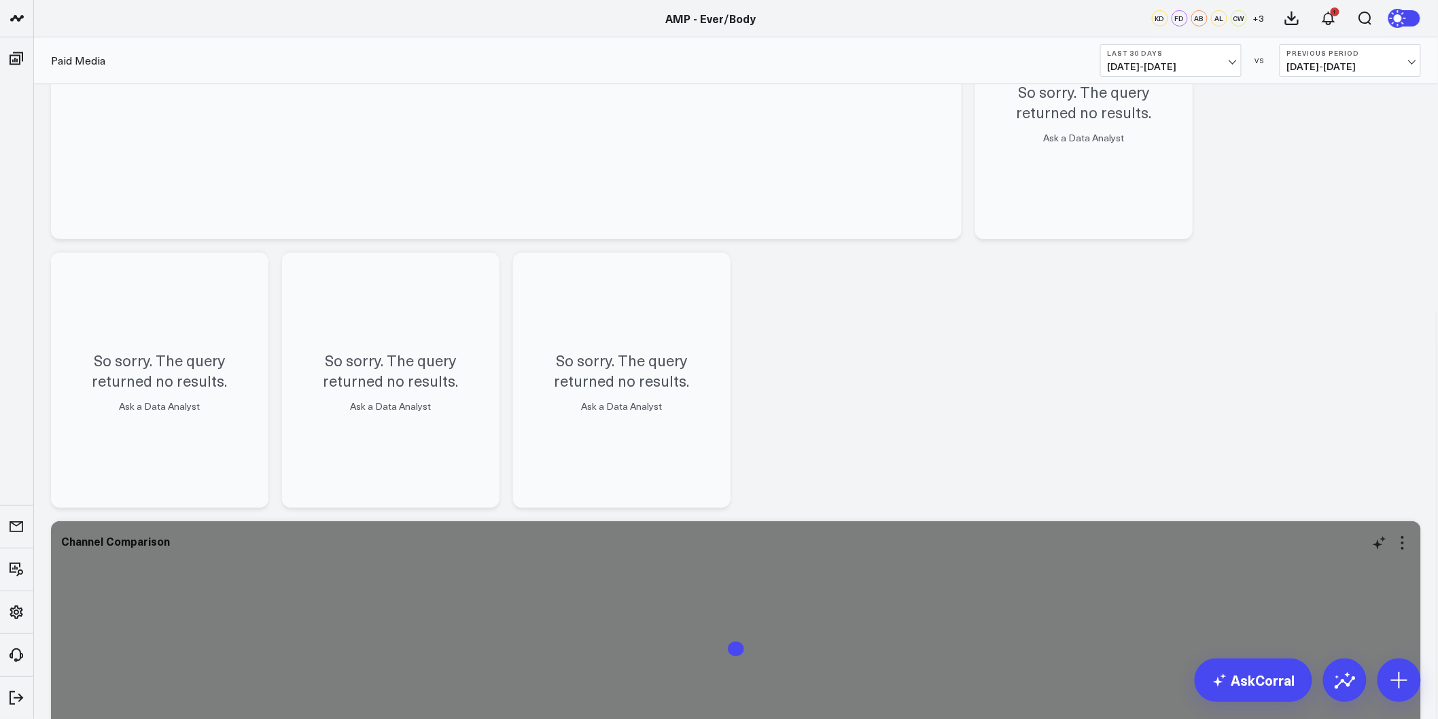
scroll to position [302, 0]
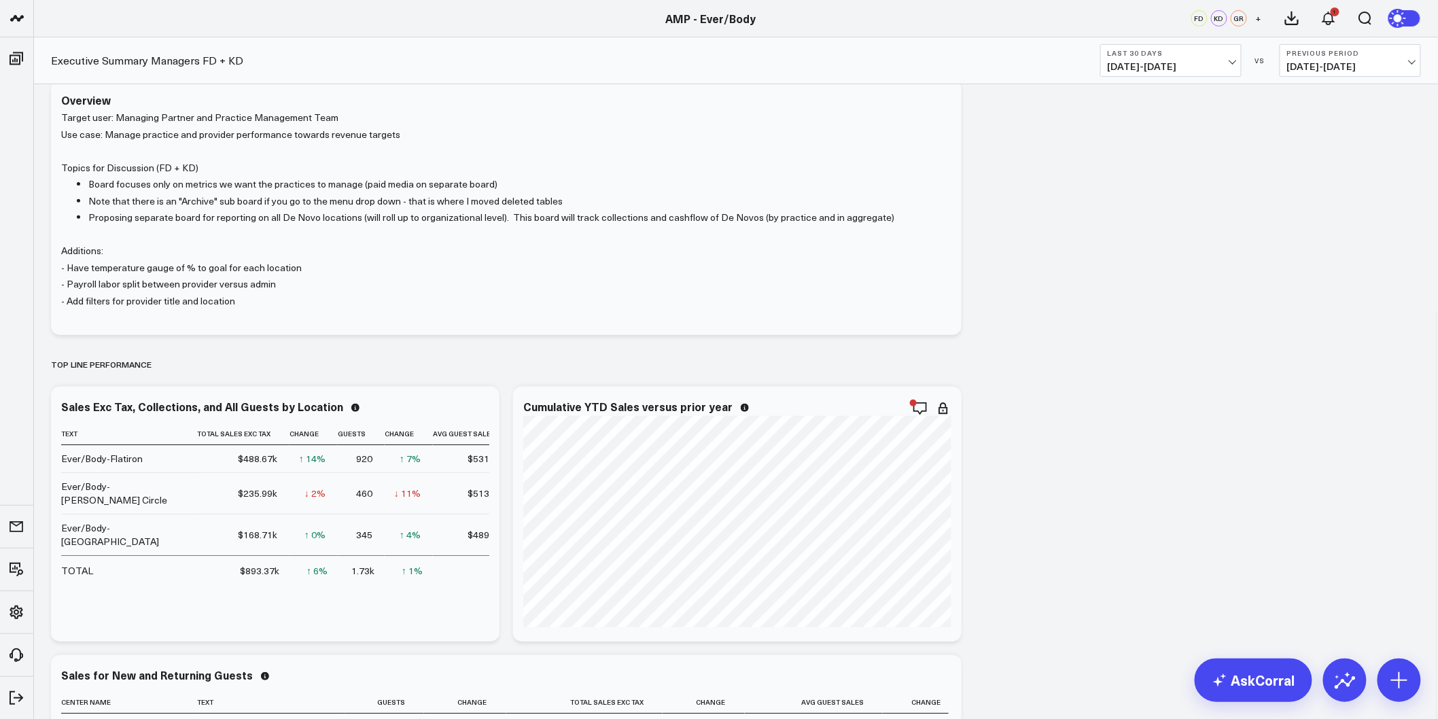
scroll to position [75, 0]
click at [1232, 66] on span "[DATE] - [DATE]" at bounding box center [1170, 66] width 126 height 11
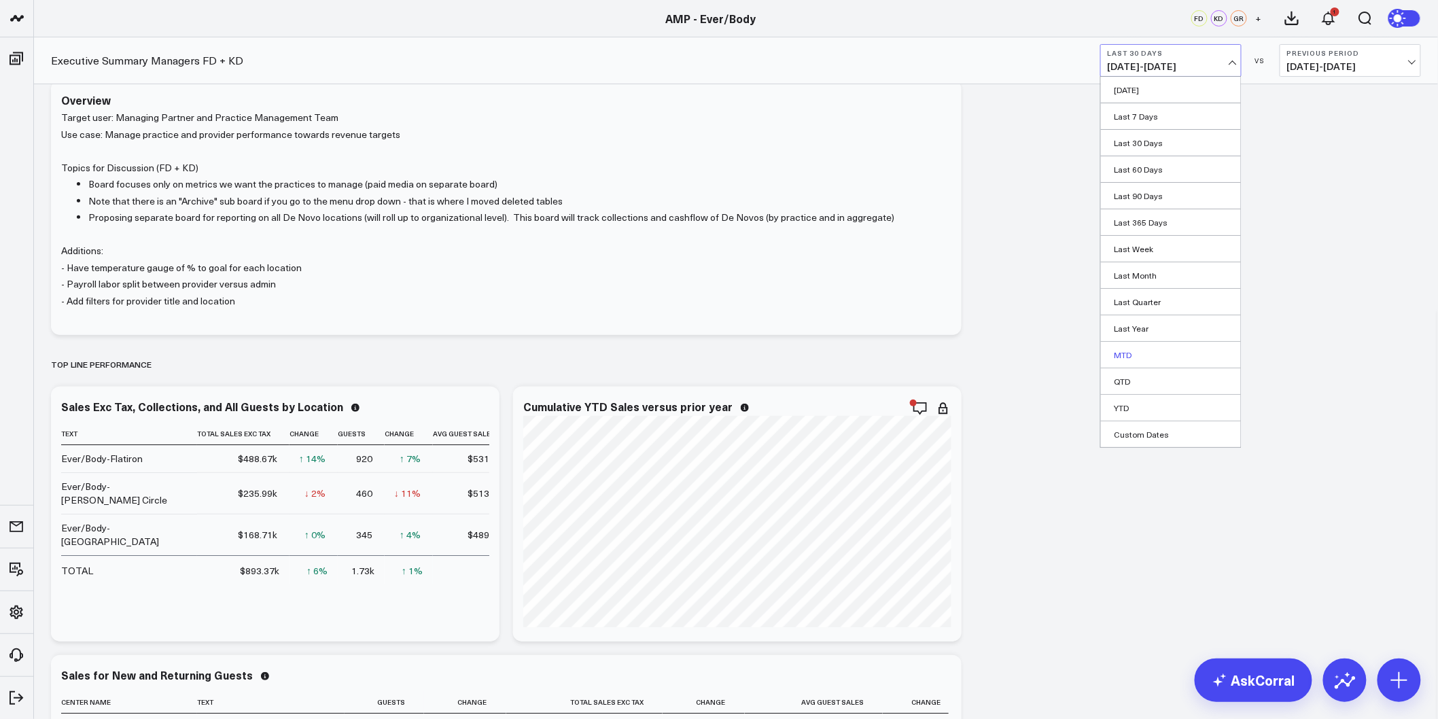
click at [1139, 349] on link "MTD" at bounding box center [1171, 355] width 140 height 26
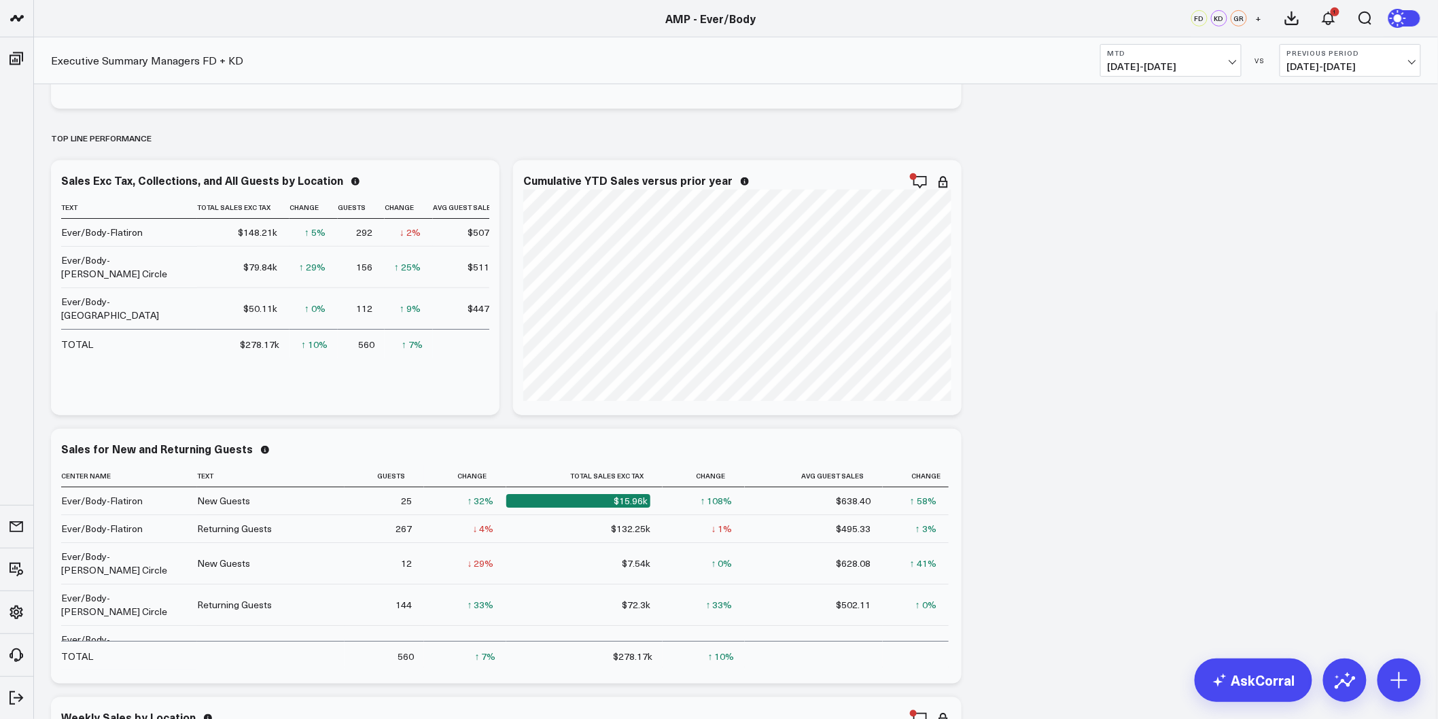
scroll to position [377, 0]
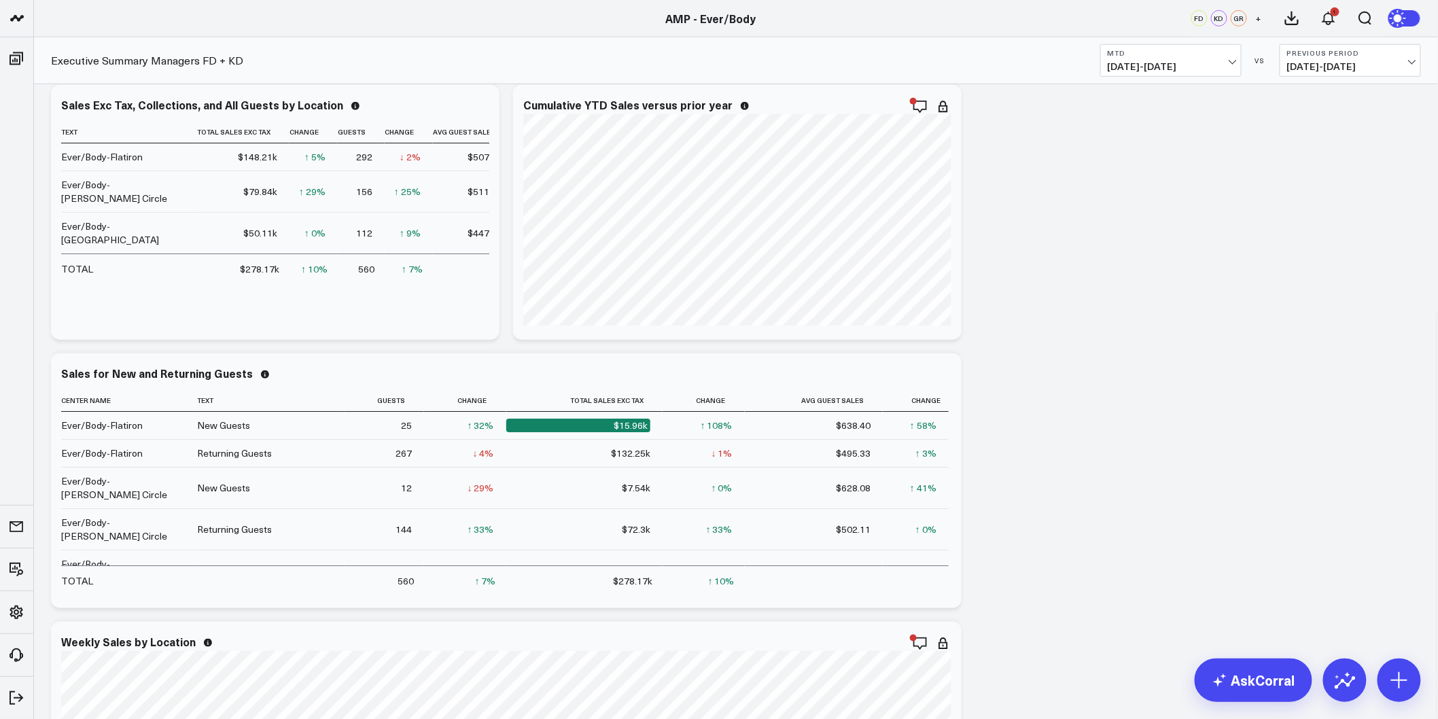
click at [1336, 65] on span "[DATE] - [DATE]" at bounding box center [1350, 66] width 126 height 11
click at [1319, 118] on link "MoM" at bounding box center [1350, 116] width 140 height 26
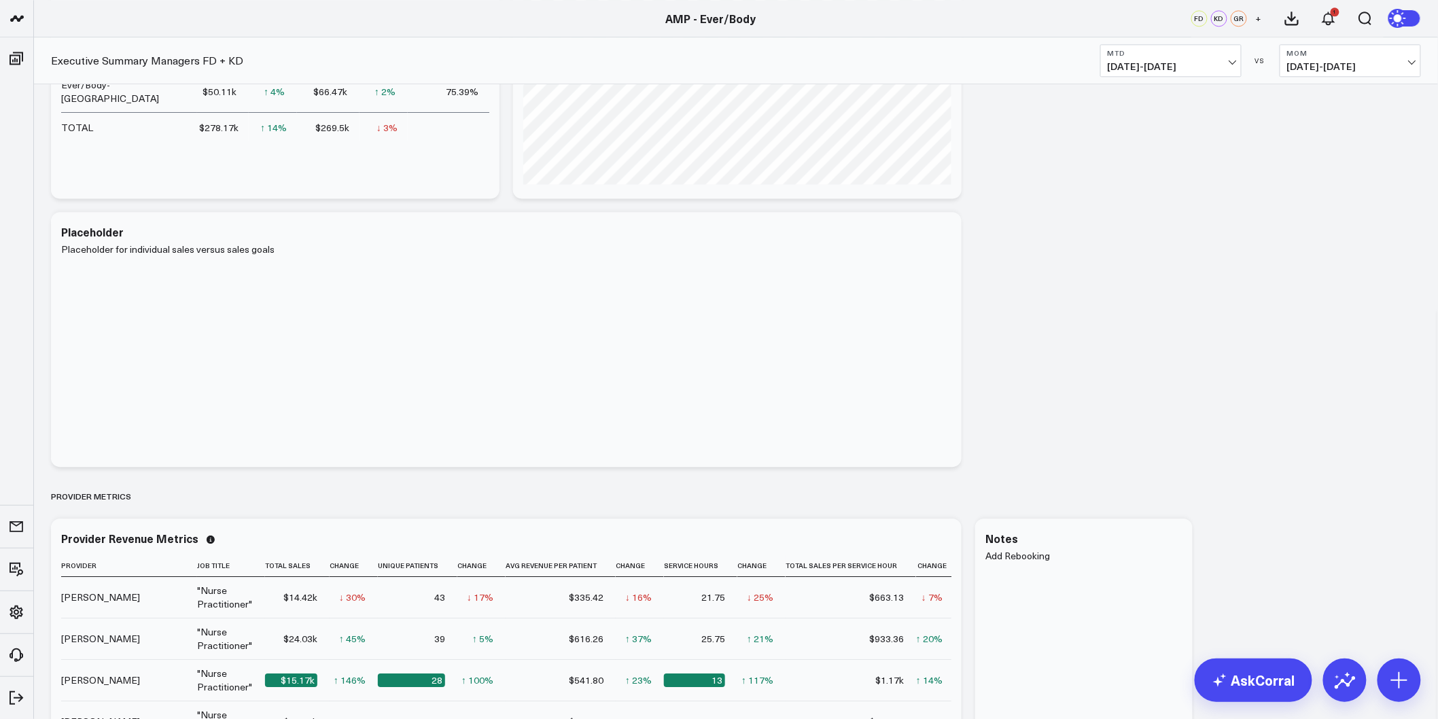
scroll to position [1663, 0]
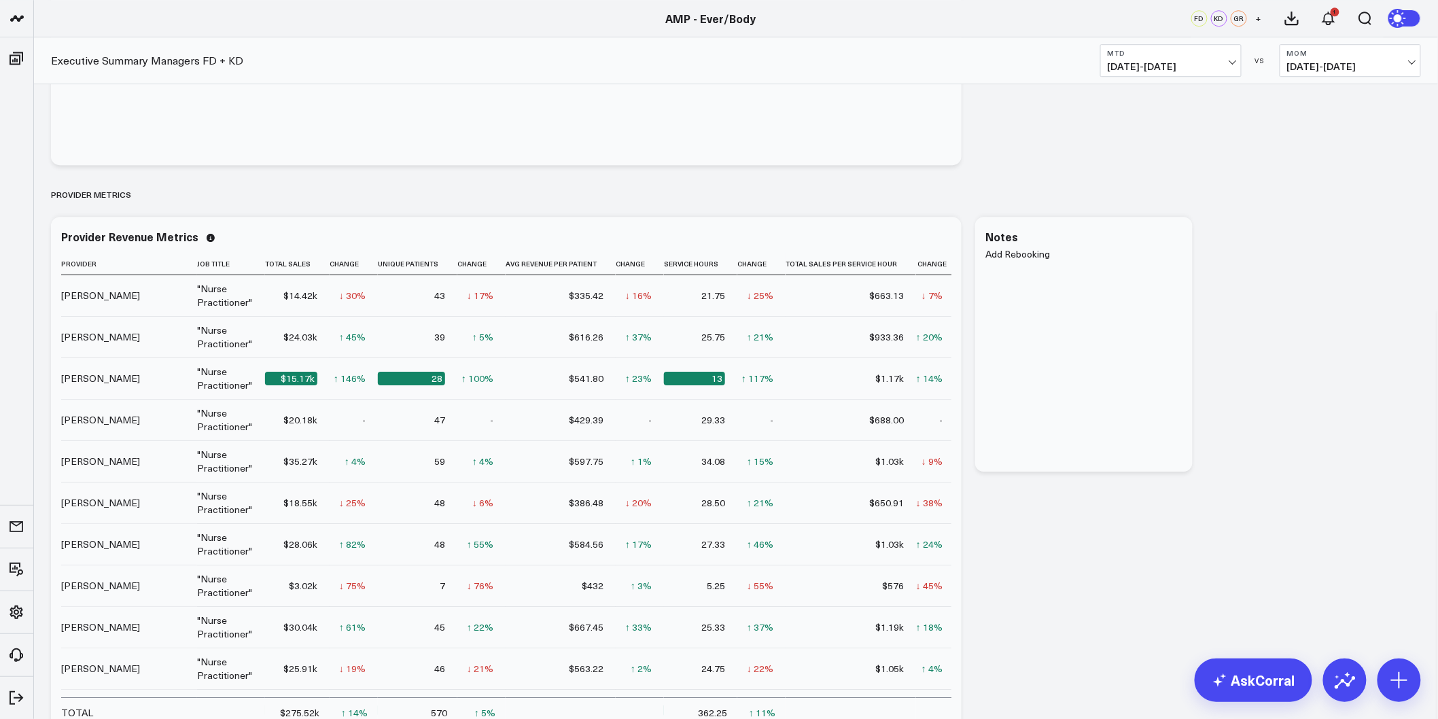
click at [1230, 61] on span "[DATE] - [DATE]" at bounding box center [1170, 66] width 126 height 11
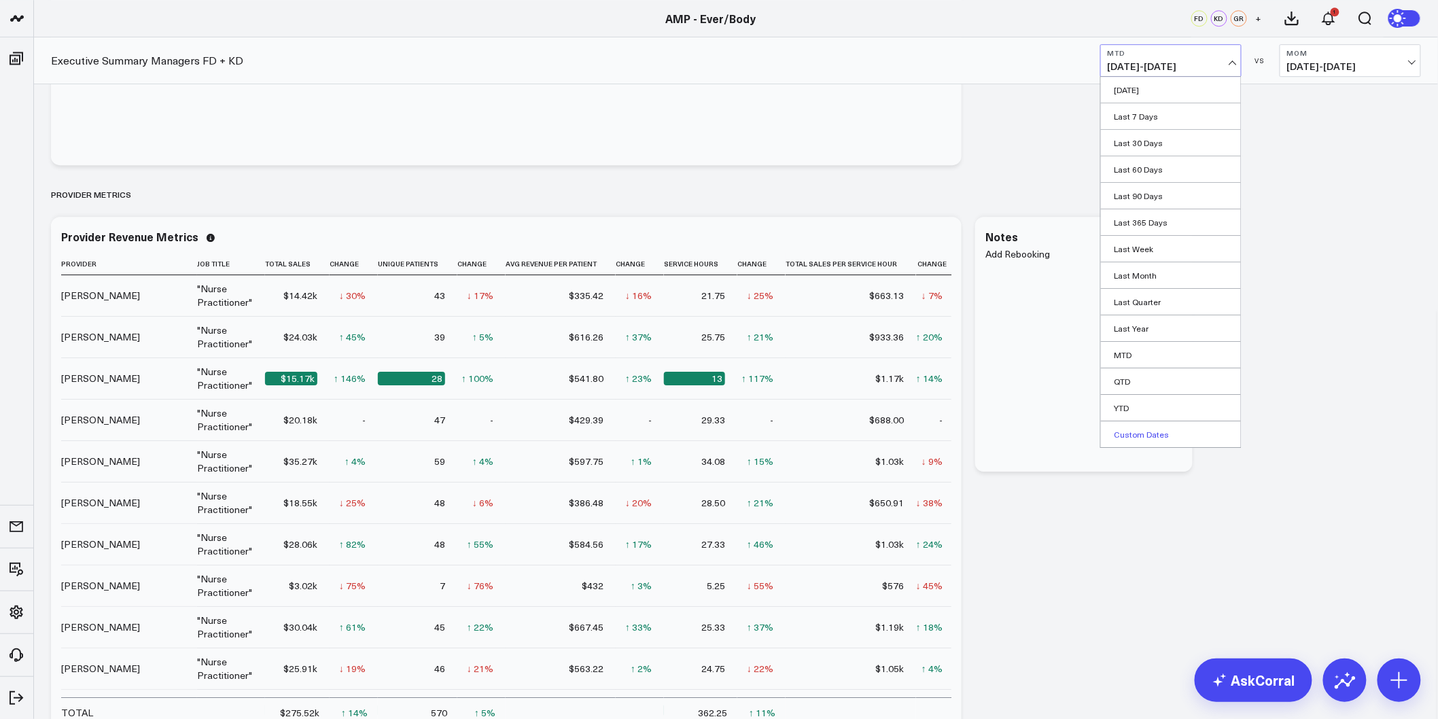
click at [1151, 439] on link "Custom Dates" at bounding box center [1171, 434] width 140 height 26
select select "8"
select select "2025"
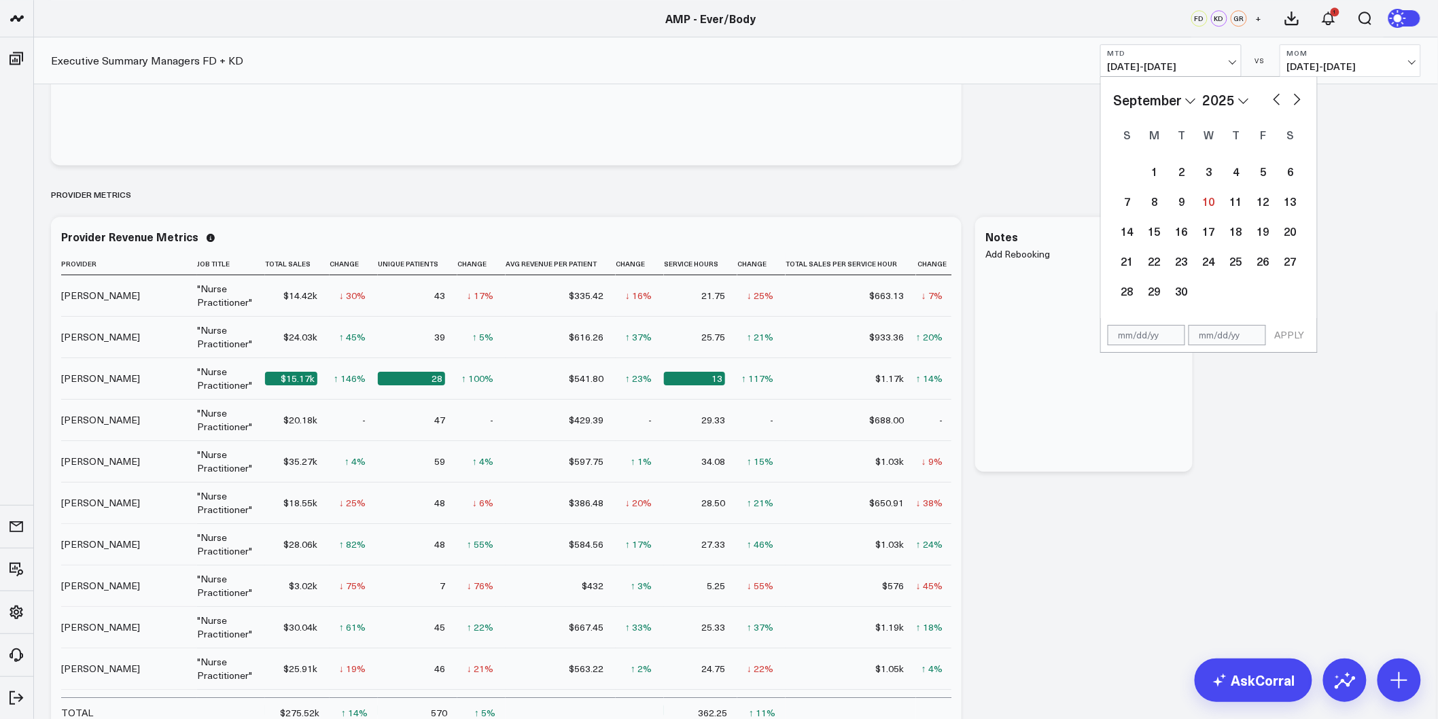
click at [1273, 100] on button "button" at bounding box center [1277, 98] width 14 height 16
select select "7"
select select "2025"
click at [1163, 264] on div "18" at bounding box center [1154, 260] width 27 height 27
type input "[DATE]"
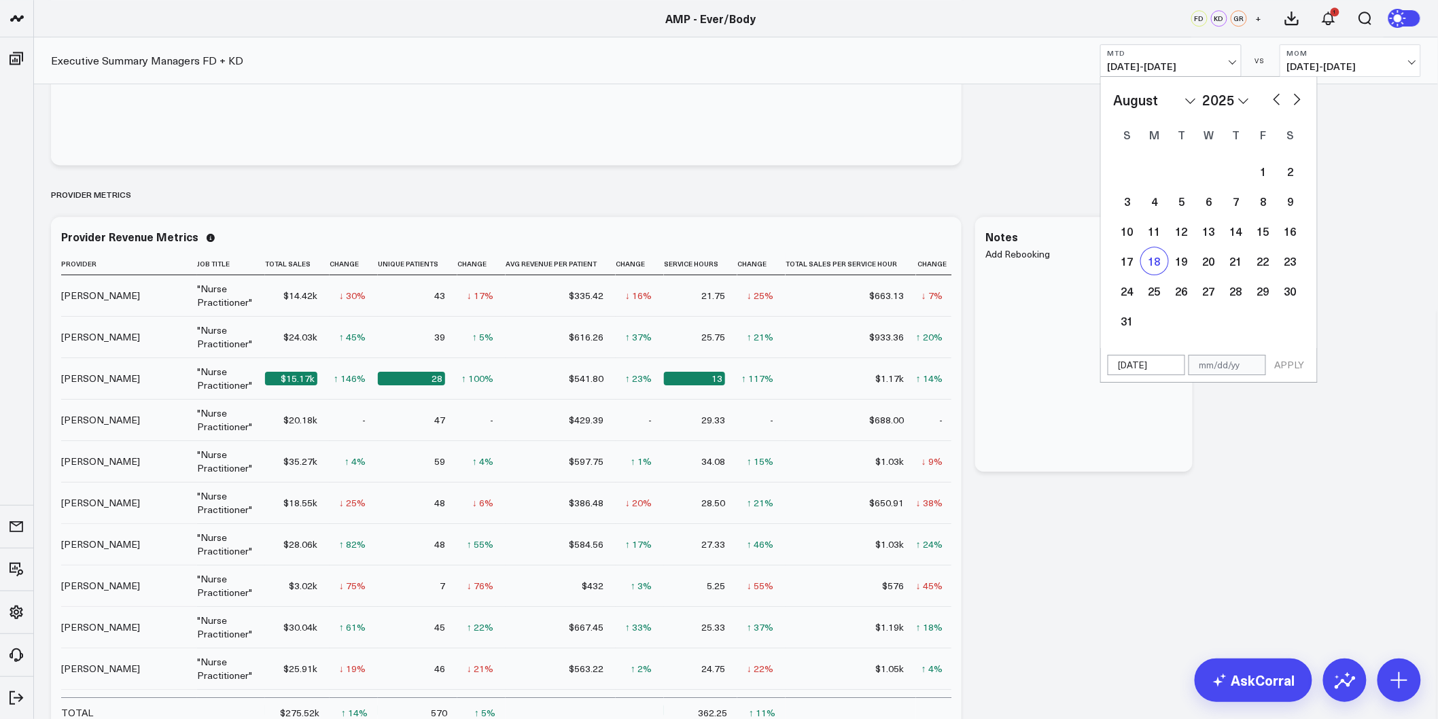
select select "7"
select select "2025"
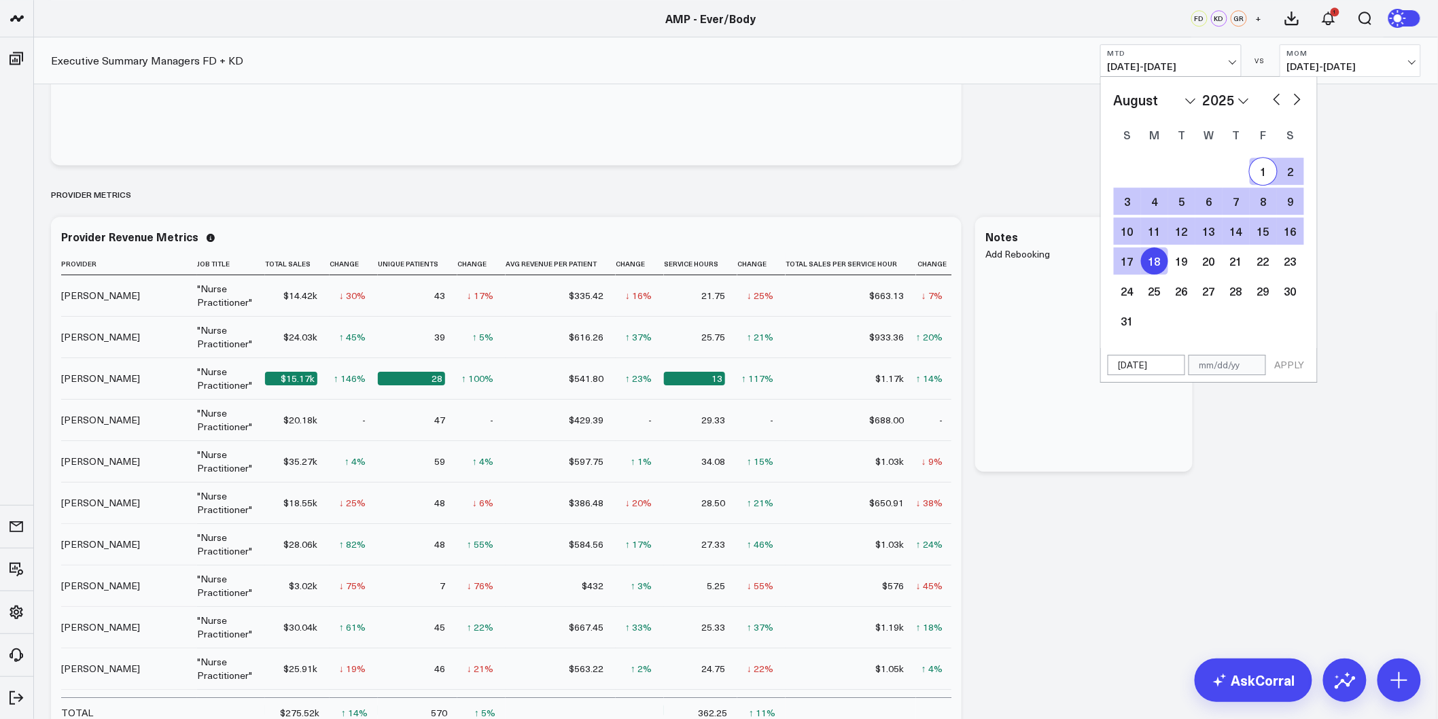
click at [1302, 100] on button "button" at bounding box center [1297, 98] width 14 height 16
select select "8"
select select "2025"
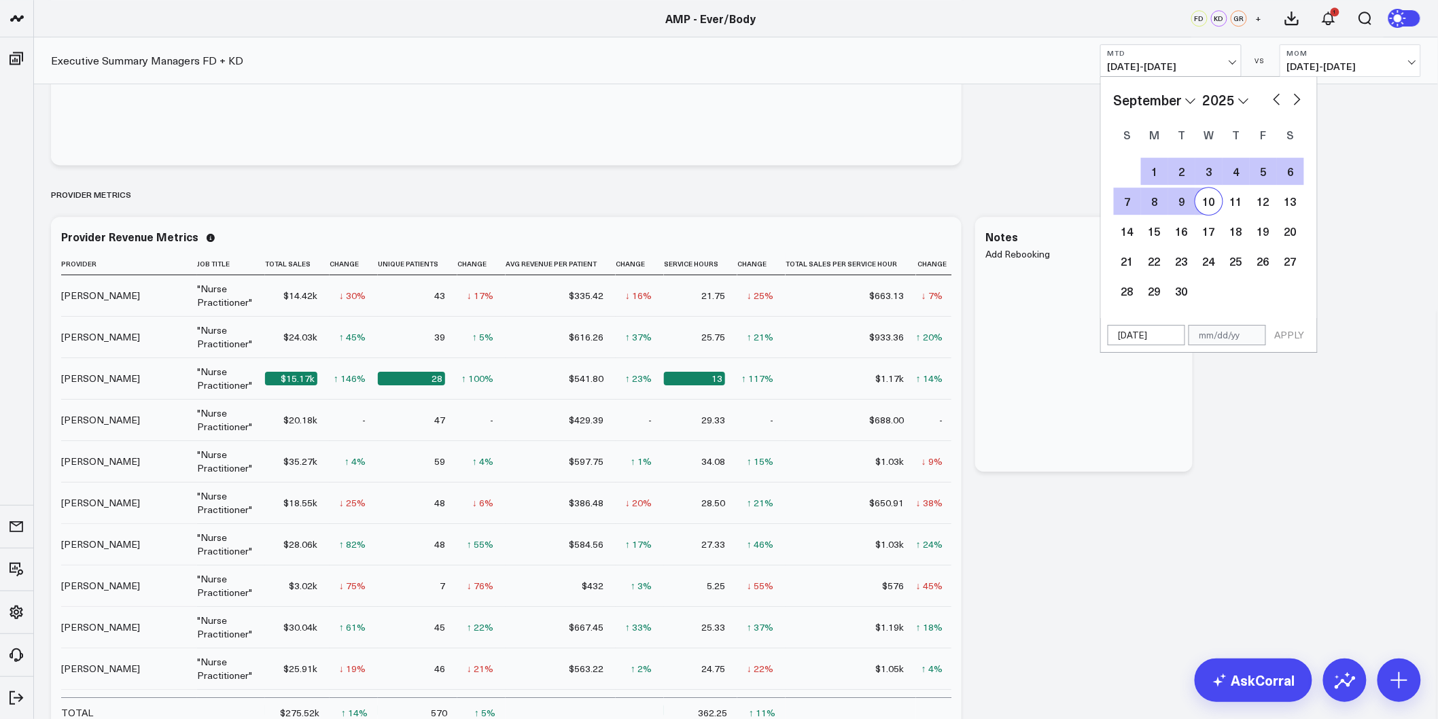
click at [1205, 205] on div "10" at bounding box center [1208, 201] width 27 height 27
type input "[DATE]"
select select "8"
select select "2025"
click at [1279, 337] on button "APPLY" at bounding box center [1289, 335] width 41 height 20
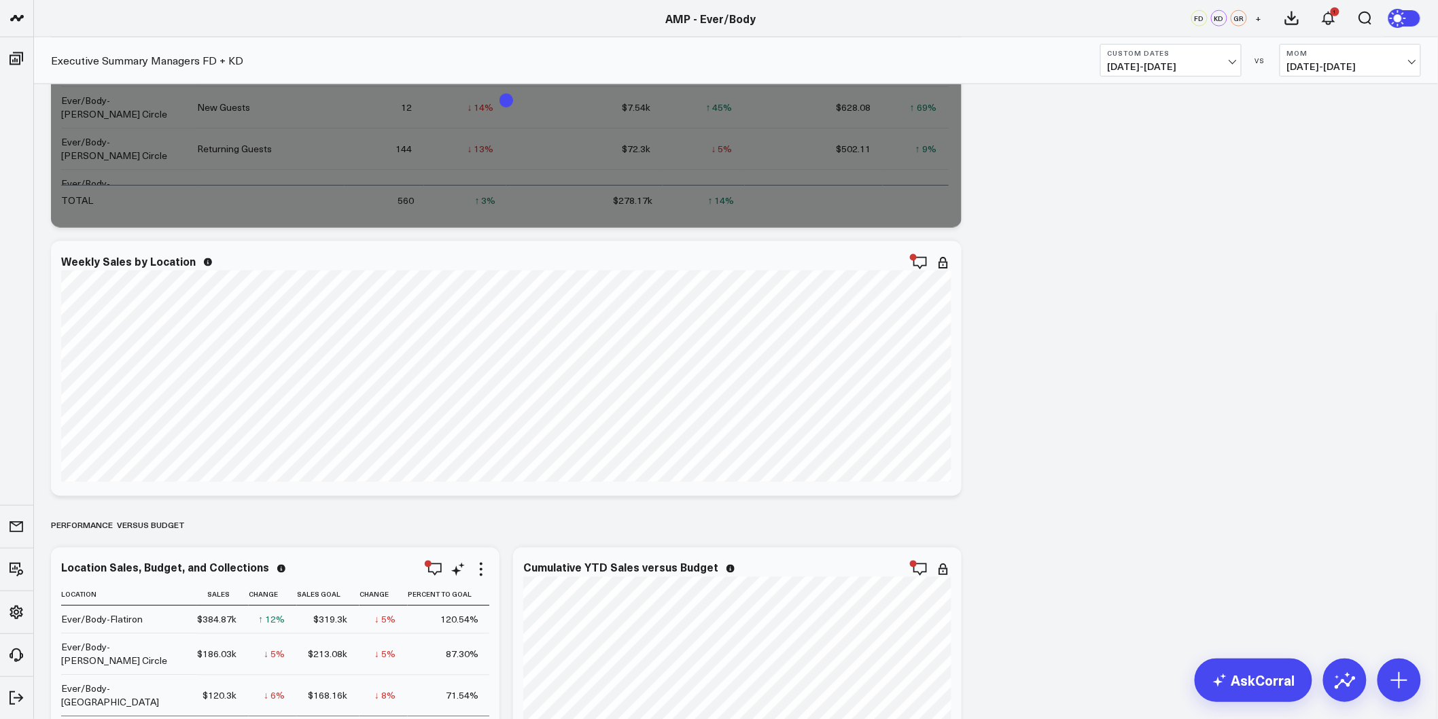
scroll to position [531, 0]
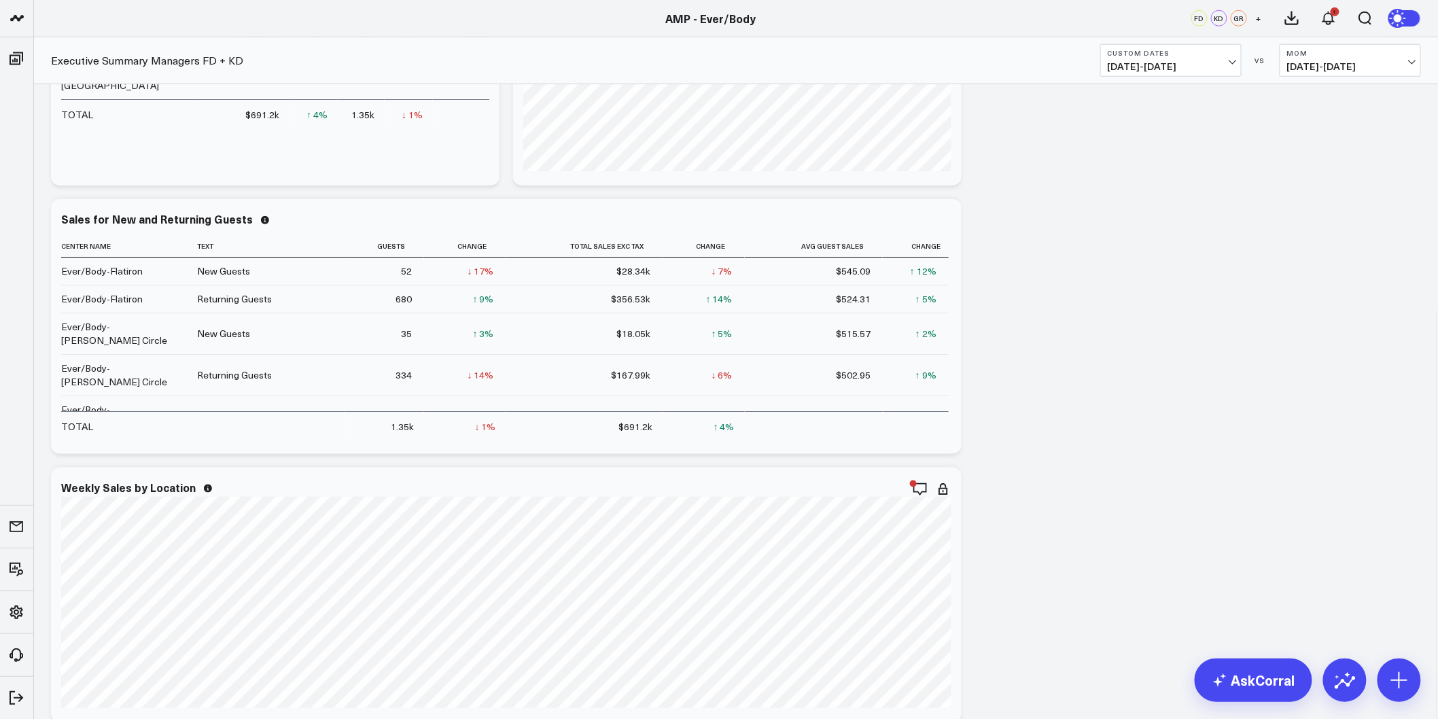
click at [1235, 68] on button "Custom Dates [DATE] - [DATE]" at bounding box center [1170, 60] width 141 height 33
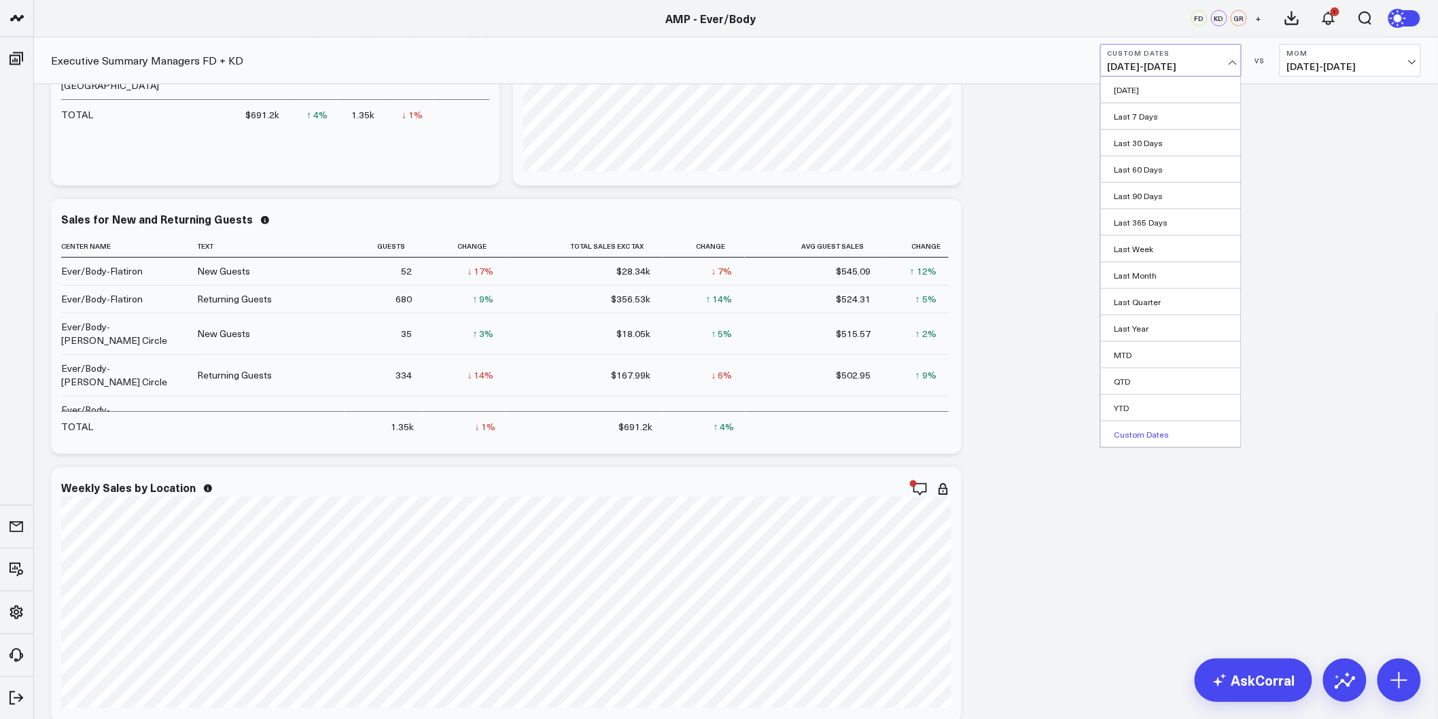
click at [1170, 438] on link "Custom Dates" at bounding box center [1171, 434] width 140 height 26
select select "8"
select select "2025"
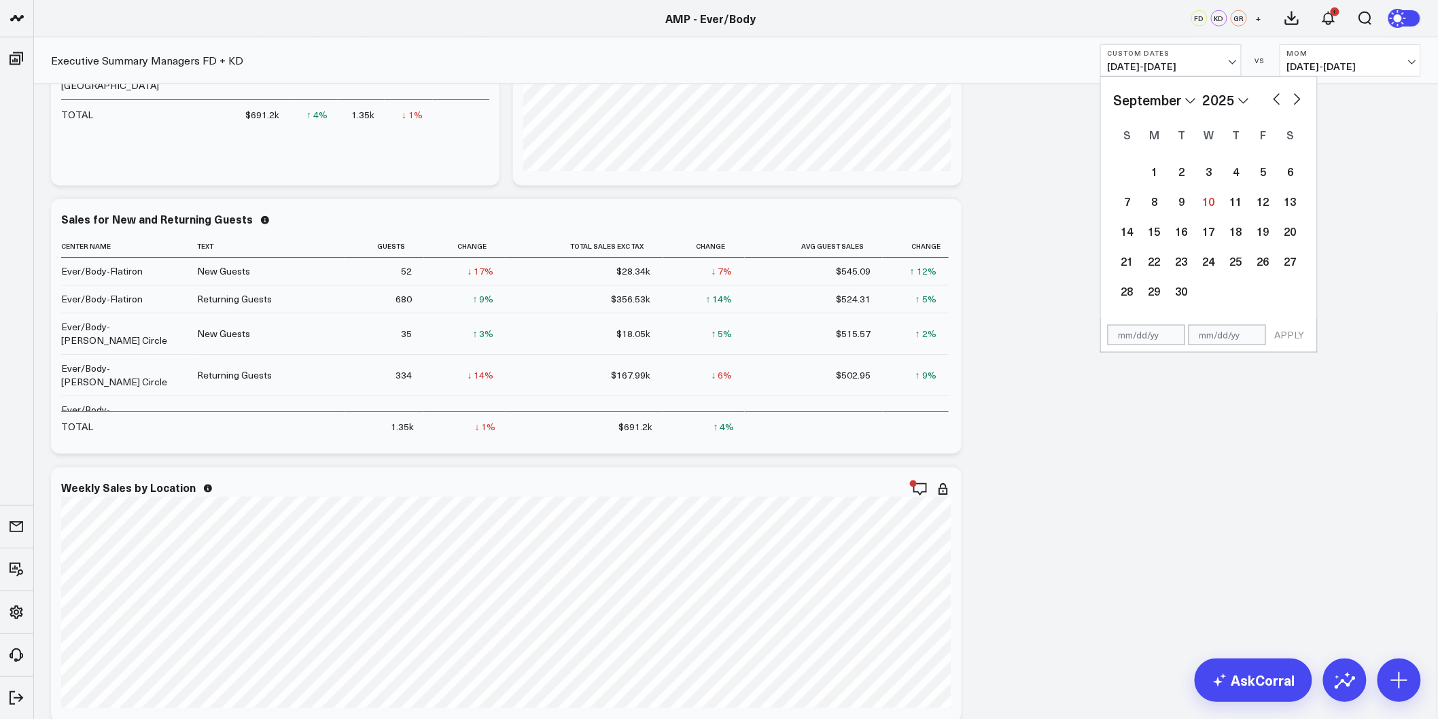
click at [1282, 92] on button "button" at bounding box center [1277, 98] width 14 height 16
select select "7"
select select "2025"
click at [1154, 294] on div "25" at bounding box center [1154, 290] width 27 height 27
type input "[DATE]"
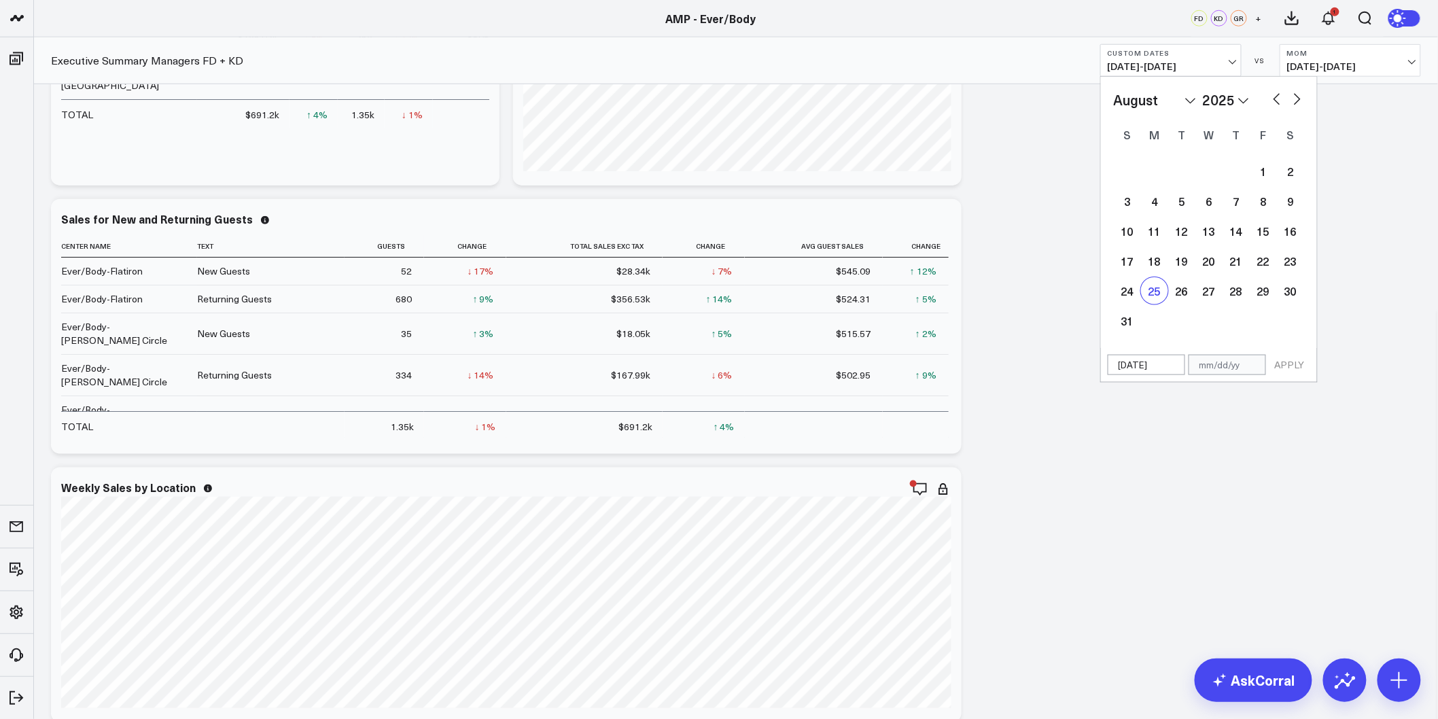
select select "7"
select select "2025"
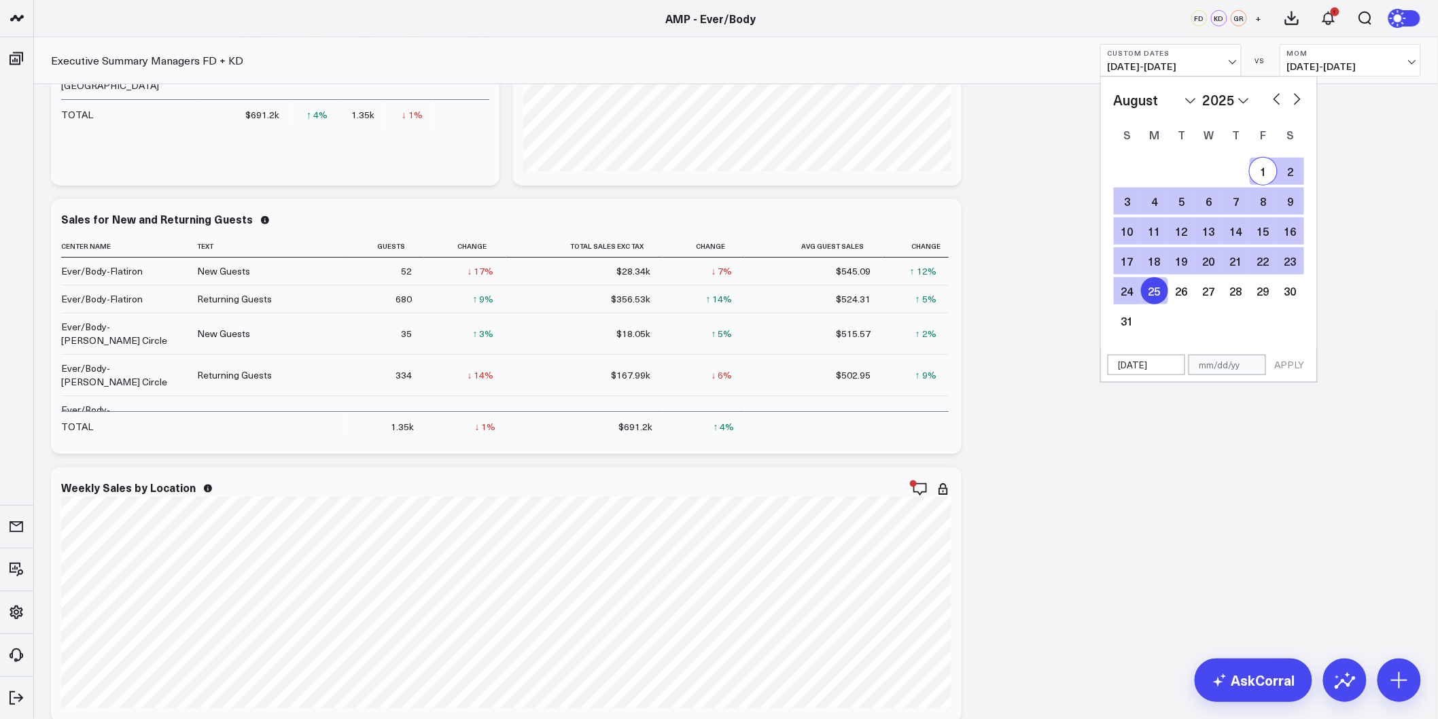
click at [1296, 96] on button "button" at bounding box center [1297, 98] width 14 height 16
select select "8"
select select "2025"
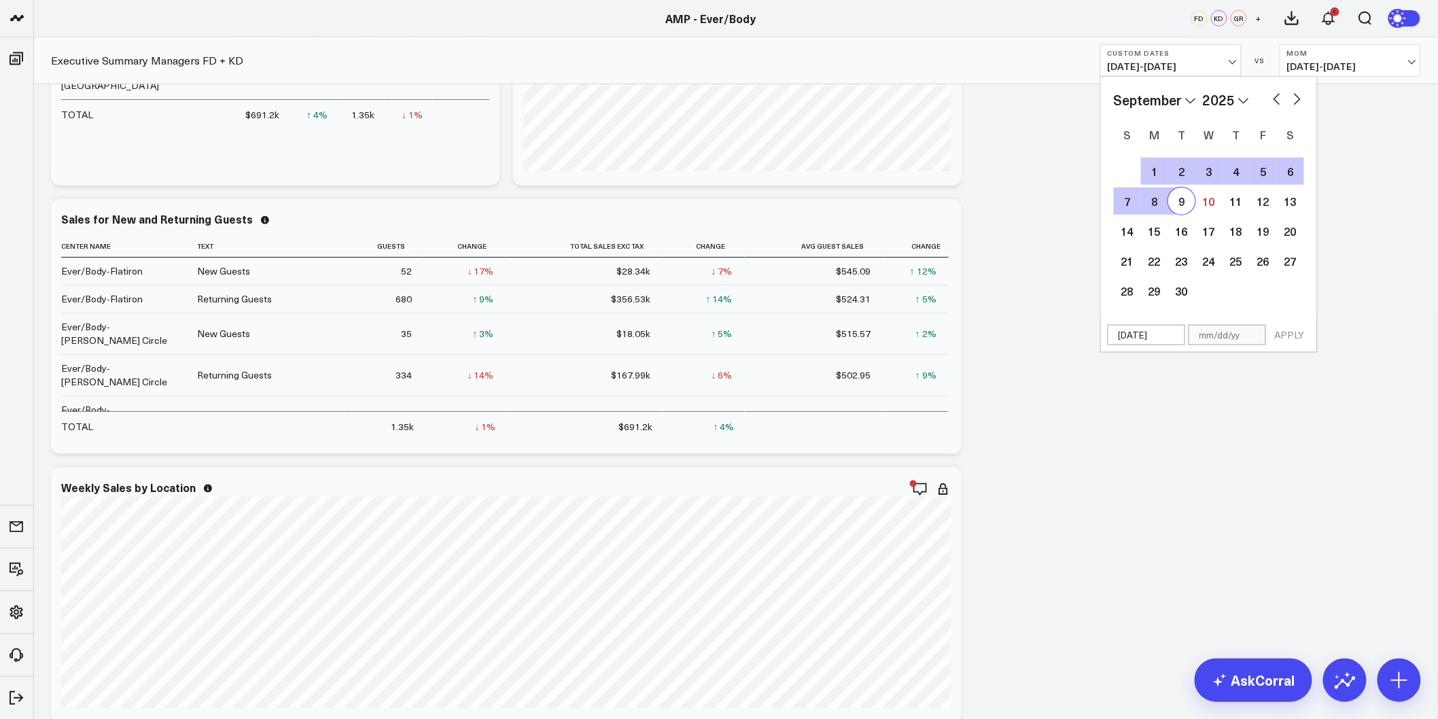
click at [1184, 201] on div "9" at bounding box center [1181, 201] width 27 height 27
type input "[DATE]"
select select "8"
select select "2025"
click at [1275, 333] on button "APPLY" at bounding box center [1289, 335] width 41 height 20
